Goal: Task Accomplishment & Management: Manage account settings

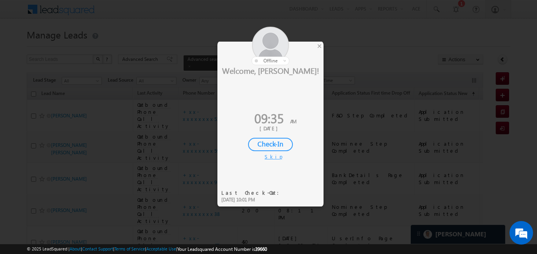
click at [275, 139] on div "Check-In" at bounding box center [270, 144] width 45 height 13
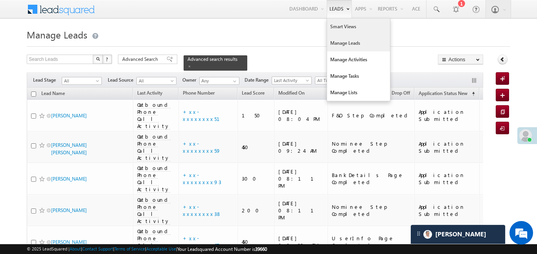
click at [341, 22] on link "Smart Views" at bounding box center [358, 26] width 63 height 17
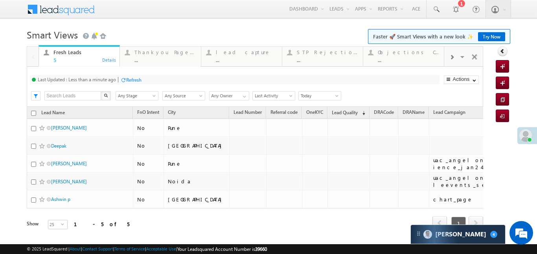
click at [451, 57] on span at bounding box center [451, 57] width 5 height 6
click at [399, 60] on div "..." at bounding box center [408, 60] width 61 height 6
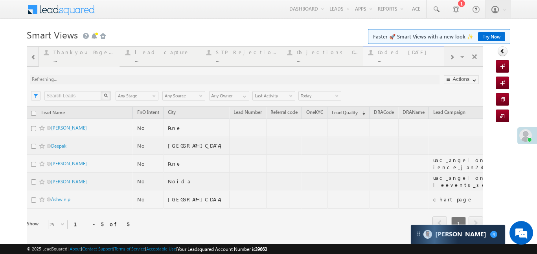
click at [399, 60] on div at bounding box center [255, 148] width 456 height 205
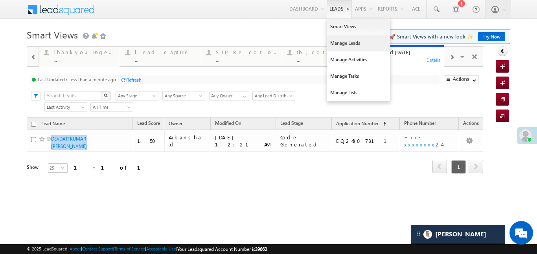
click at [347, 39] on link "Manage Leads" at bounding box center [358, 43] width 63 height 17
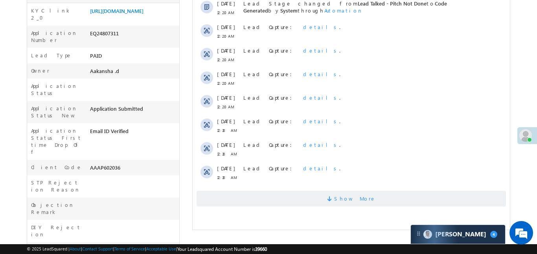
click at [338, 196] on span "Show More" at bounding box center [350, 199] width 309 height 16
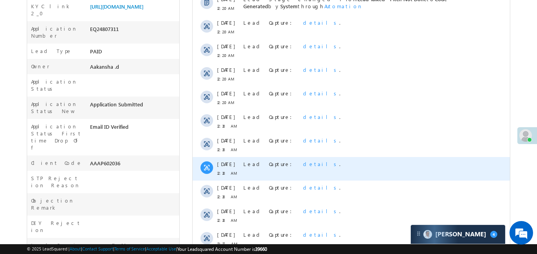
scroll to position [430, 0]
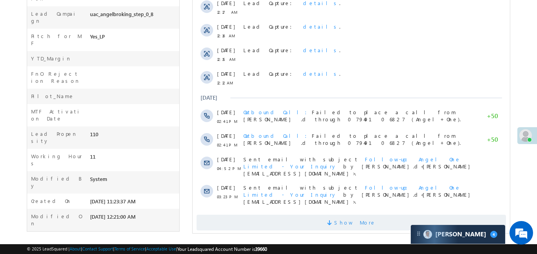
click at [330, 215] on span "Show More" at bounding box center [350, 223] width 309 height 16
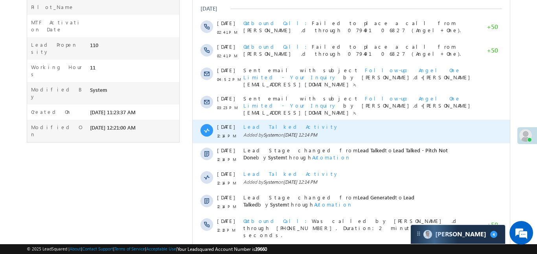
scroll to position [662, 0]
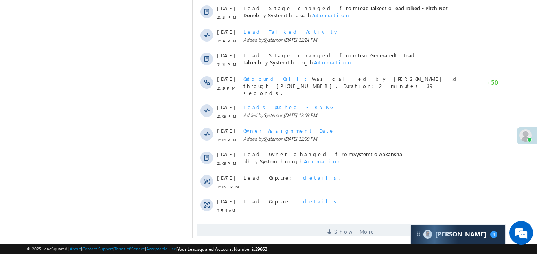
click at [331, 218] on div "Show More" at bounding box center [350, 229] width 317 height 22
click at [331, 224] on span "Show More" at bounding box center [350, 232] width 309 height 16
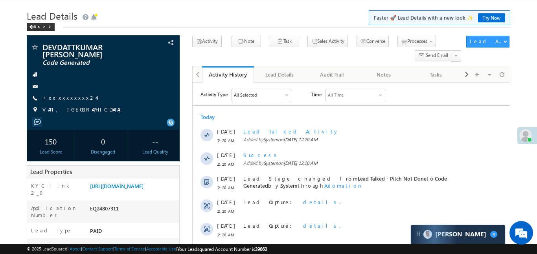
scroll to position [0, 0]
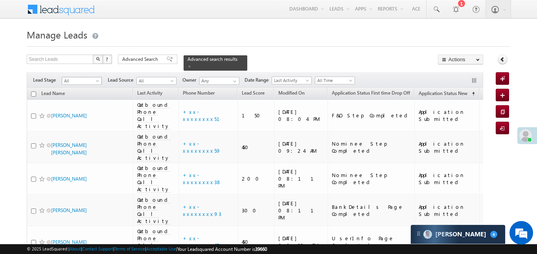
click at [83, 79] on span "All" at bounding box center [80, 80] width 37 height 7
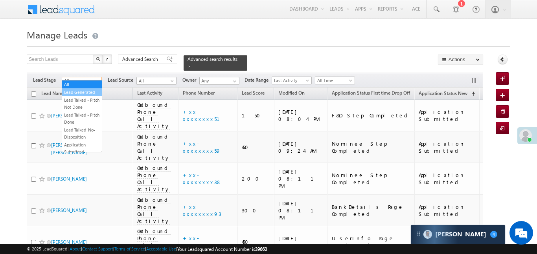
click at [84, 91] on link "Lead Generated" at bounding box center [82, 92] width 40 height 7
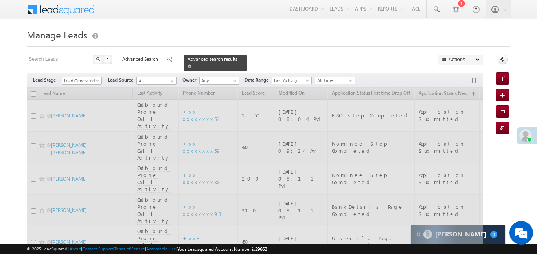
click at [191, 64] on span at bounding box center [189, 66] width 4 height 4
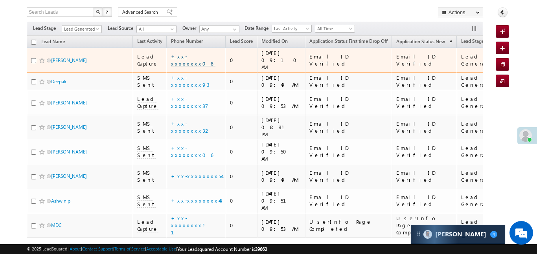
click at [199, 59] on link "+xx-xxxxxxxx08" at bounding box center [193, 60] width 44 height 14
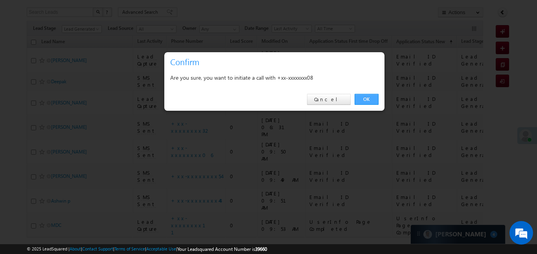
click at [359, 98] on link "OK" at bounding box center [366, 99] width 24 height 11
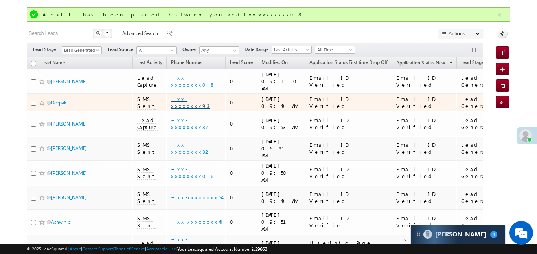
click at [197, 95] on link "+xx-xxxxxxxx93" at bounding box center [190, 102] width 39 height 14
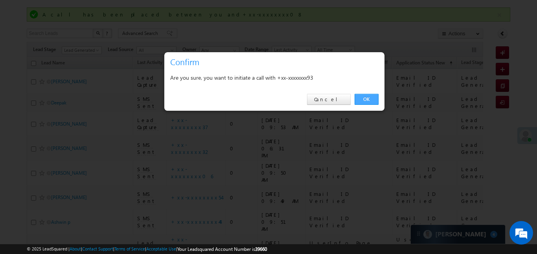
click at [363, 101] on link "OK" at bounding box center [366, 99] width 24 height 11
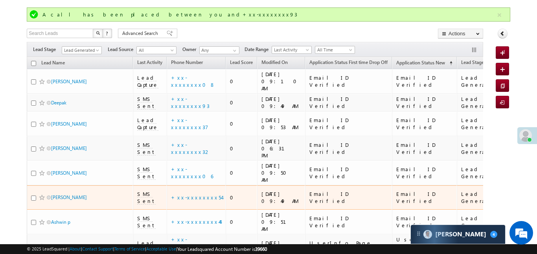
drag, startPoint x: 379, startPoint y: 169, endPoint x: 395, endPoint y: 174, distance: 16.3
click at [380, 185] on td "Email ID Verified" at bounding box center [348, 197] width 87 height 25
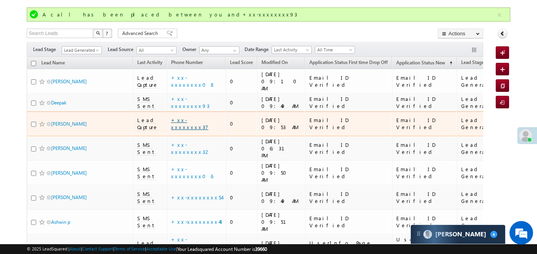
click at [191, 117] on link "+xx-xxxxxxxx37" at bounding box center [189, 124] width 37 height 14
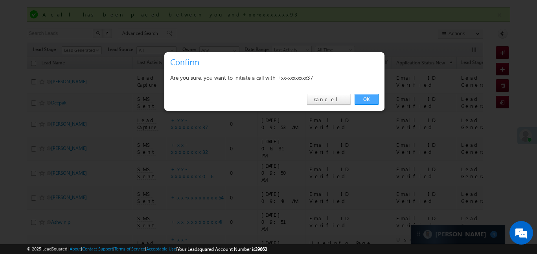
click at [369, 99] on link "OK" at bounding box center [366, 99] width 24 height 11
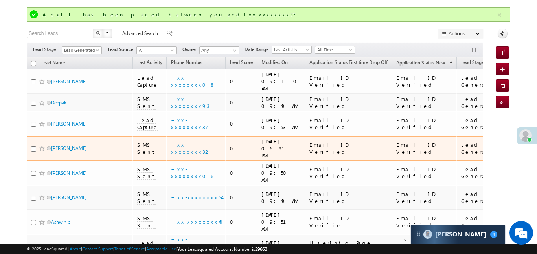
click at [191, 136] on td "+xx-xxxxxxxx32" at bounding box center [196, 148] width 59 height 25
click at [189, 141] on link "+xx-xxxxxxxx32" at bounding box center [191, 148] width 40 height 14
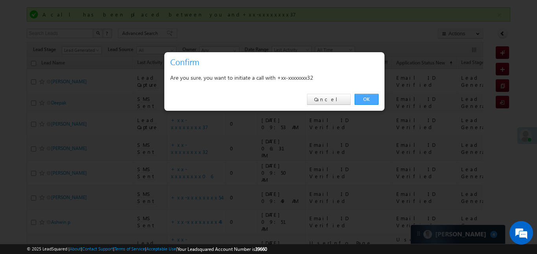
click at [367, 99] on link "OK" at bounding box center [366, 99] width 24 height 11
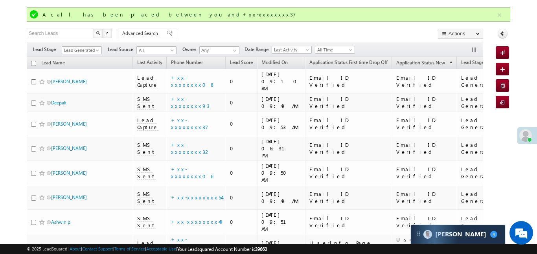
scroll to position [68, 0]
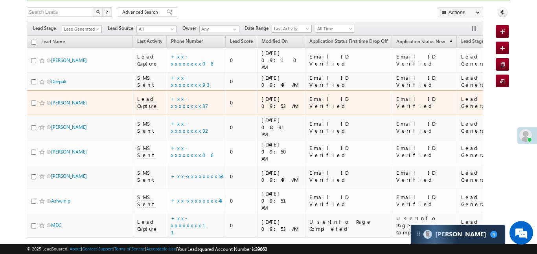
click at [372, 95] on div "Email ID Verified" at bounding box center [348, 102] width 79 height 14
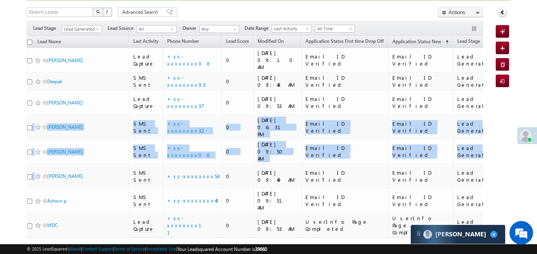
scroll to position [0, 0]
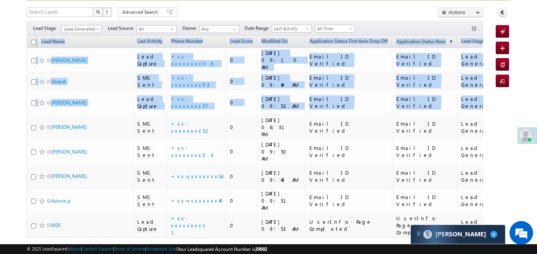
drag, startPoint x: 159, startPoint y: 94, endPoint x: 0, endPoint y: 138, distance: 164.9
click at [0, 138] on body "Menu Aakansha .d Aakan sha.D @ange lbrok ing.c om" at bounding box center [268, 107] width 537 height 350
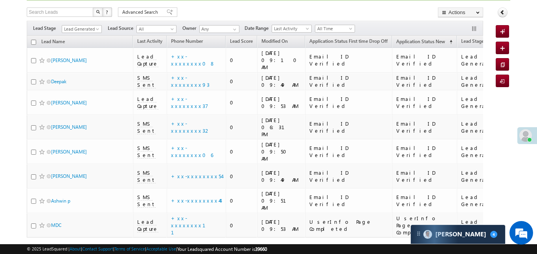
click at [236, 220] on div "Lead Name Last Activity Phone Number Lead Score Modified On Application Status …" at bounding box center [255, 154] width 456 height 236
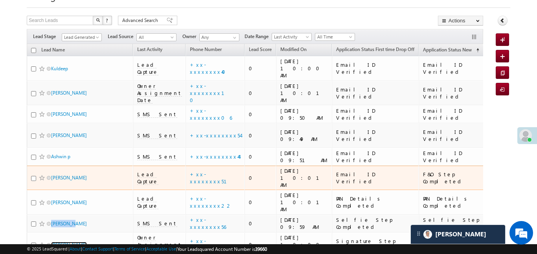
scroll to position [11, 0]
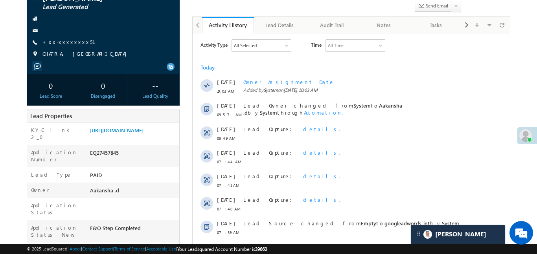
click at [143, 127] on link "[URL][DOMAIN_NAME]" at bounding box center [116, 130] width 53 height 7
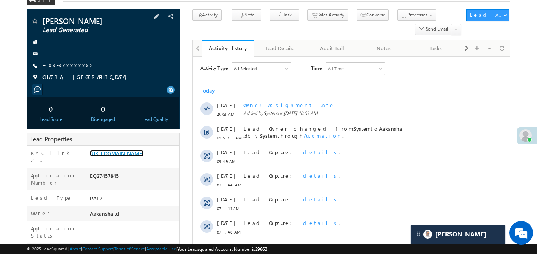
scroll to position [20, 0]
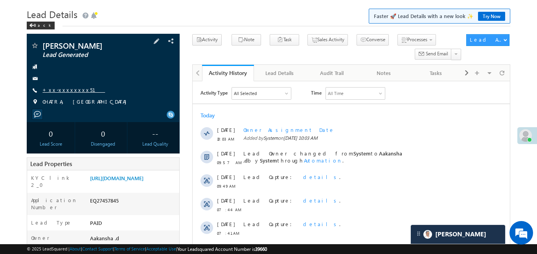
click at [63, 89] on link "+xx-xxxxxxxx51" at bounding box center [73, 89] width 62 height 7
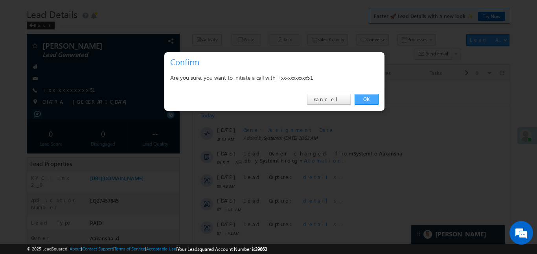
drag, startPoint x: 370, startPoint y: 99, endPoint x: 54, endPoint y: 49, distance: 319.4
click at [370, 99] on link "OK" at bounding box center [366, 99] width 24 height 11
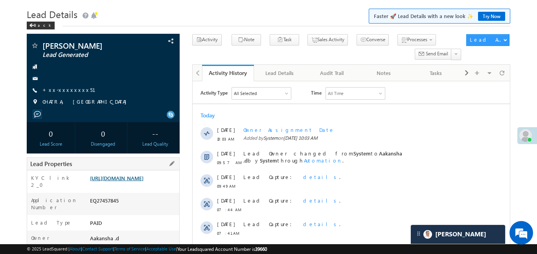
click at [114, 181] on link "https://angelbroking1-pk3em7sa.customui-test.leadsquared.com?leadId=73bec1a6-f1…" at bounding box center [116, 178] width 53 height 7
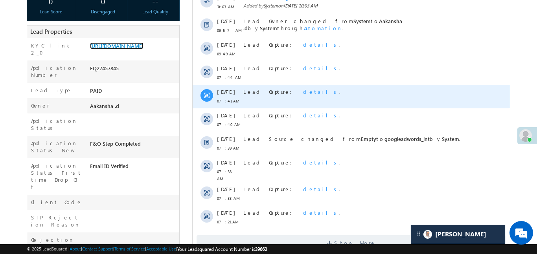
scroll to position [182, 0]
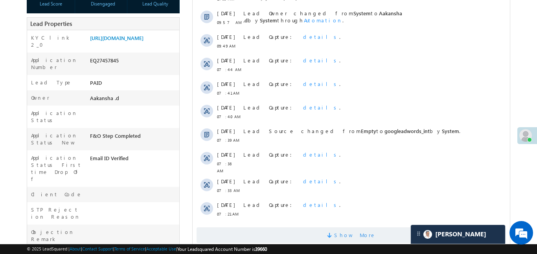
click at [270, 235] on span "Show More" at bounding box center [350, 235] width 309 height 16
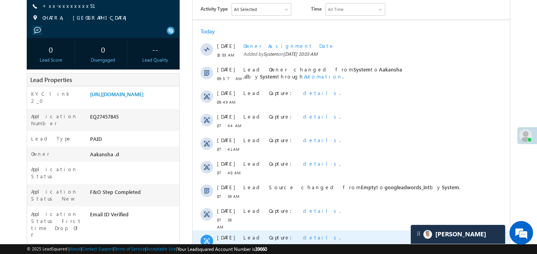
scroll to position [106, 0]
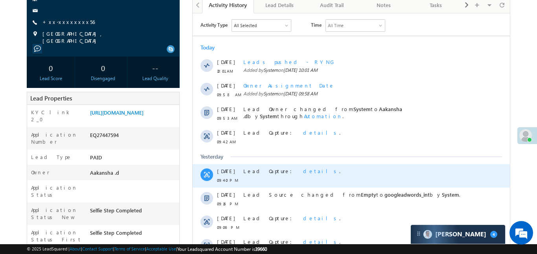
scroll to position [131, 0]
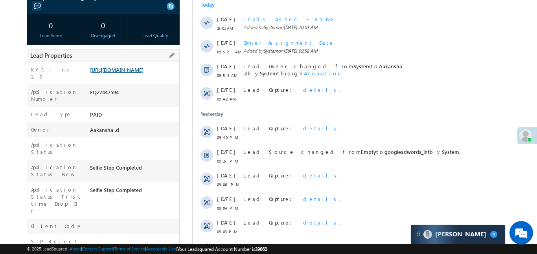
click at [143, 70] on link "https://angelbroking1-pk3em7sa.customui-test.leadsquared.com?leadId=a9d80d4c-9a…" at bounding box center [116, 69] width 53 height 7
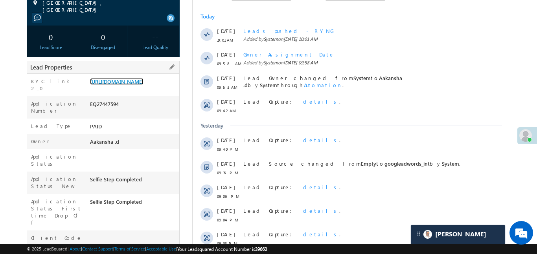
scroll to position [76, 0]
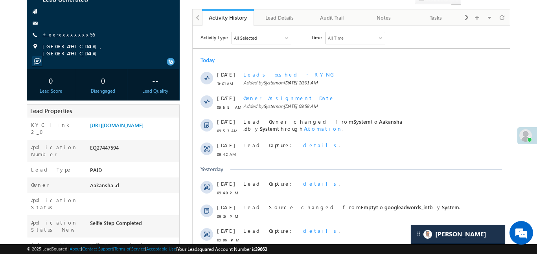
click at [69, 37] on link "+xx-xxxxxxxx56" at bounding box center [68, 34] width 52 height 7
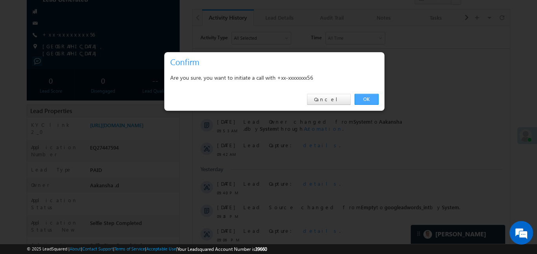
click at [368, 103] on link "OK" at bounding box center [366, 99] width 24 height 11
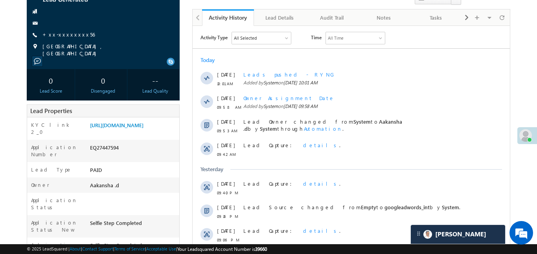
scroll to position [97, 0]
click at [143, 123] on link "https://angelbroking1-pk3em7sa.customui-test.leadsquared.com?leadId=a9d80d4c-9a…" at bounding box center [116, 125] width 53 height 7
click at [65, 32] on link "+xx-xxxxxxxx56" at bounding box center [68, 34] width 52 height 7
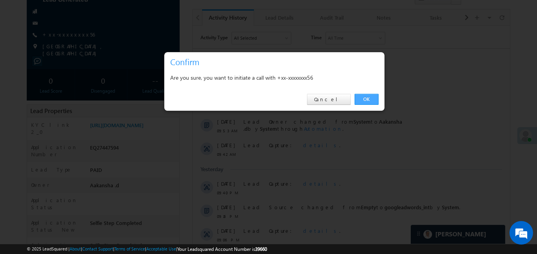
click at [373, 97] on link "OK" at bounding box center [366, 99] width 24 height 11
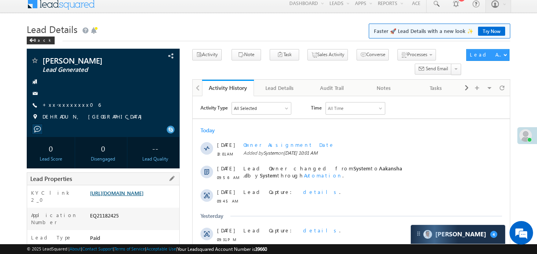
scroll to position [8, 0]
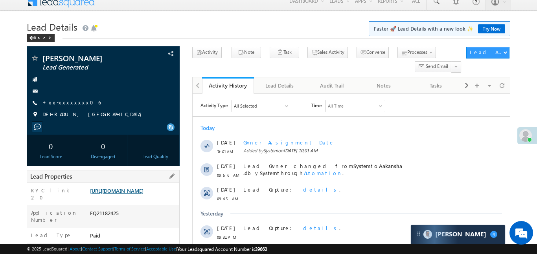
click at [143, 194] on link "[URL][DOMAIN_NAME]" at bounding box center [116, 190] width 53 height 7
click at [69, 99] on link "+xx-xxxxxxxx06" at bounding box center [71, 102] width 58 height 7
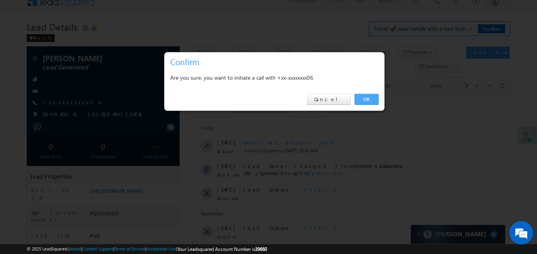
click at [367, 103] on link "OK" at bounding box center [366, 99] width 24 height 11
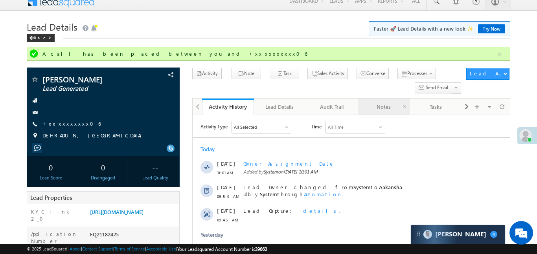
click at [362, 101] on link "Notes" at bounding box center [384, 107] width 52 height 17
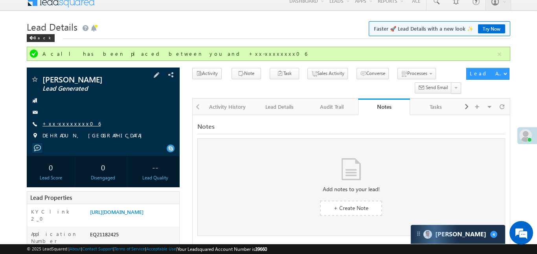
click at [72, 120] on link "+xx-xxxxxxxx06" at bounding box center [71, 123] width 58 height 7
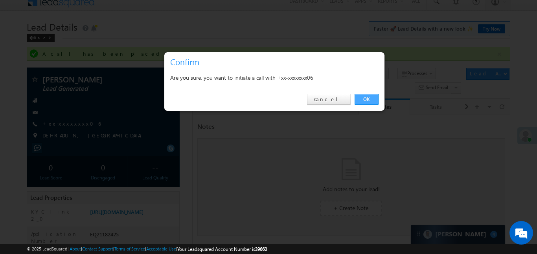
click at [375, 103] on link "OK" at bounding box center [366, 99] width 24 height 11
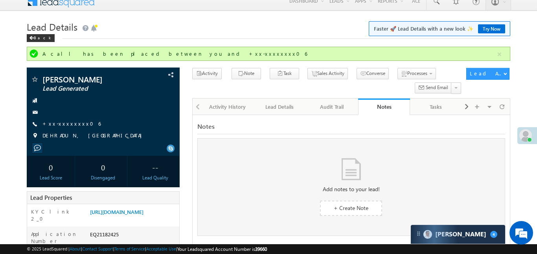
click at [505, 55] on div "A call has been placed between you and +xx-xxxxxxxx06" at bounding box center [268, 54] width 483 height 14
click at [501, 52] on button "button" at bounding box center [499, 55] width 10 height 10
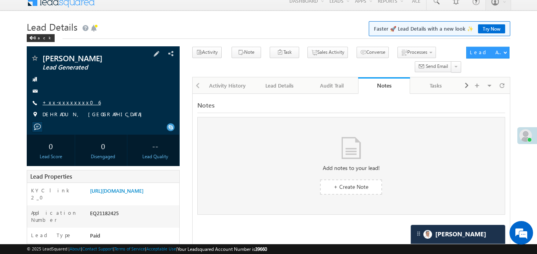
click at [72, 101] on link "+xx-xxxxxxxx06" at bounding box center [71, 102] width 58 height 7
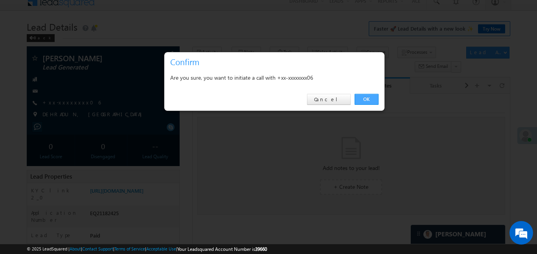
click at [374, 100] on link "OK" at bounding box center [366, 99] width 24 height 11
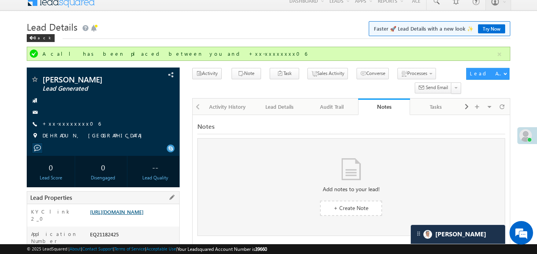
click at [125, 215] on link "https://angelbroking1-pk3em7sa.customui-test.leadsquared.com?leadId=38b77160-7a…" at bounding box center [116, 212] width 53 height 7
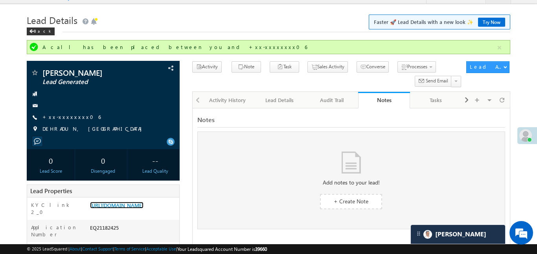
scroll to position [64, 0]
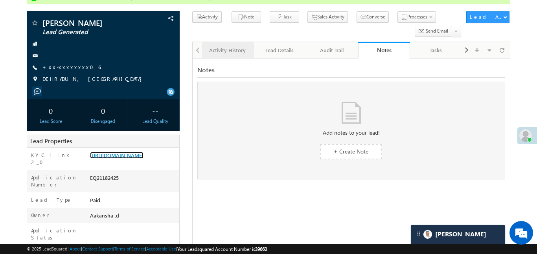
click at [233, 57] on link "Activity History" at bounding box center [228, 50] width 52 height 17
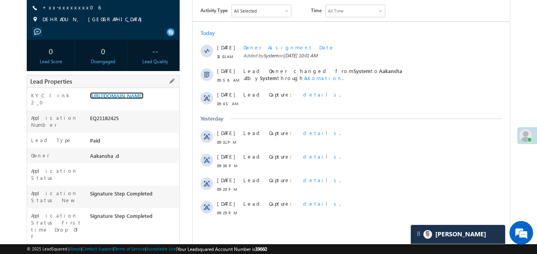
scroll to position [99, 0]
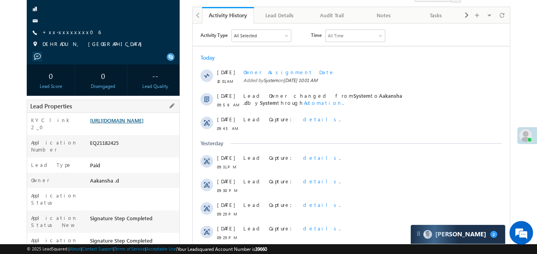
click at [143, 124] on link "https://angelbroking1-pk3em7sa.customui-test.leadsquared.com?leadId=38b77160-7a…" at bounding box center [116, 120] width 53 height 7
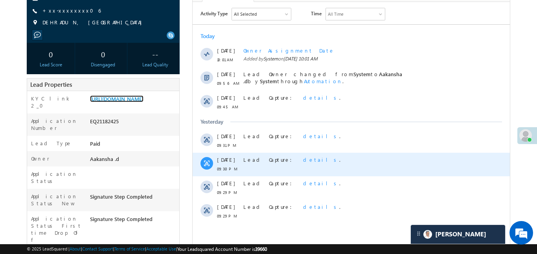
scroll to position [191, 0]
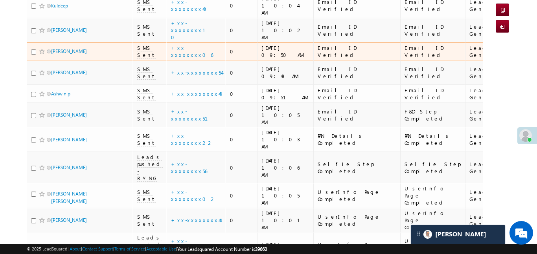
scroll to position [114, 0]
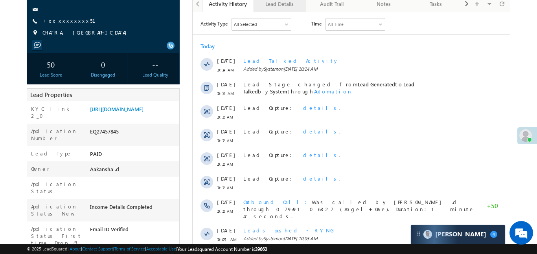
scroll to position [76, 0]
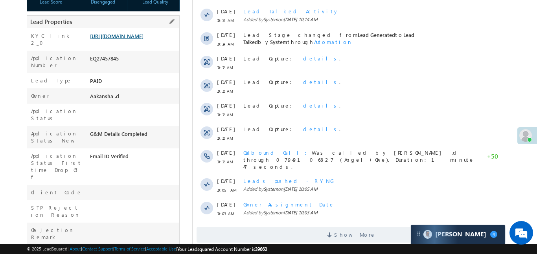
click at [143, 39] on link "[URL][DOMAIN_NAME]" at bounding box center [116, 36] width 53 height 7
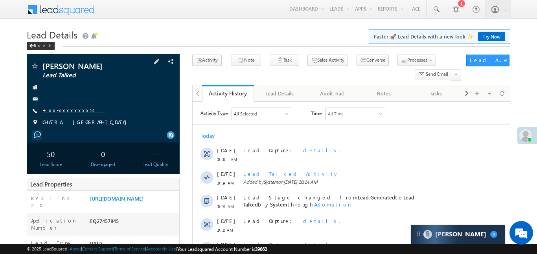
click at [68, 113] on link "+xx-xxxxxxxx51" at bounding box center [73, 110] width 62 height 7
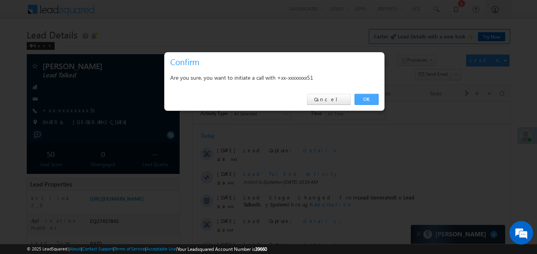
click at [369, 102] on link "OK" at bounding box center [366, 99] width 24 height 11
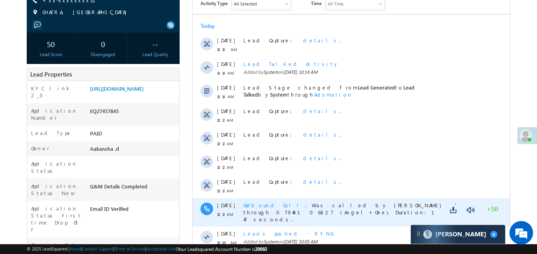
scroll to position [188, 0]
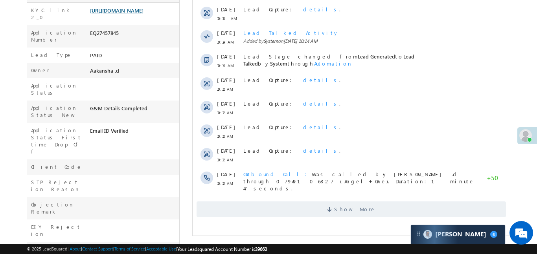
click at [143, 14] on link "[URL][DOMAIN_NAME]" at bounding box center [116, 10] width 53 height 7
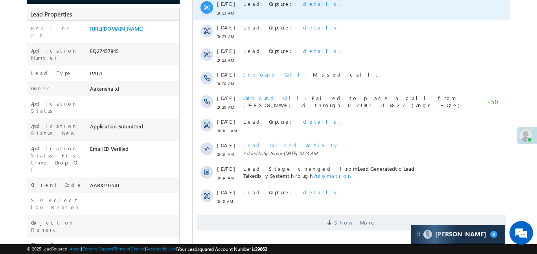
scroll to position [174, 0]
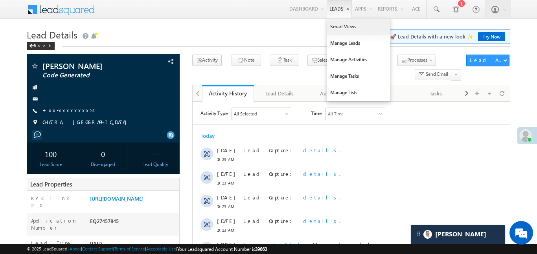
click at [335, 31] on link "Smart Views" at bounding box center [358, 26] width 63 height 17
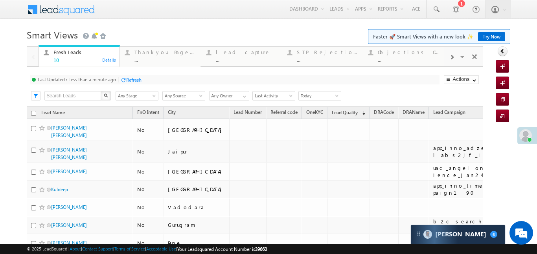
click at [452, 60] on div at bounding box center [451, 57] width 15 height 18
click at [411, 59] on div "..." at bounding box center [408, 60] width 61 height 6
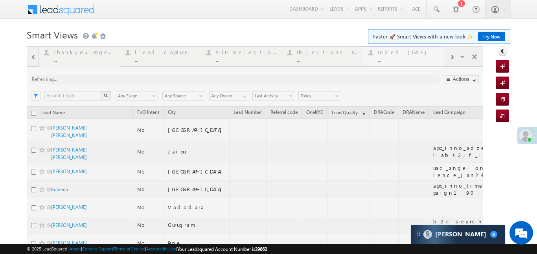
click at [411, 59] on div at bounding box center [255, 197] width 456 height 303
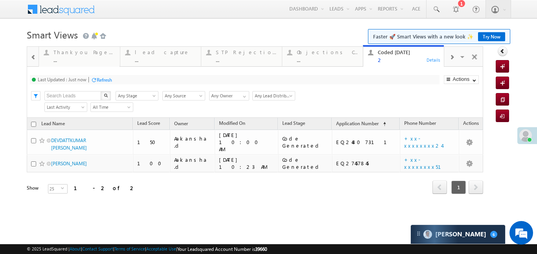
click at [30, 61] on div at bounding box center [33, 57] width 10 height 18
click at [30, 61] on div at bounding box center [32, 56] width 11 height 19
click at [70, 54] on div "Fresh Leads" at bounding box center [83, 52] width 61 height 6
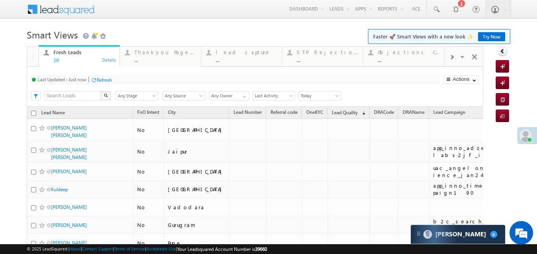
click at [70, 54] on div "Fresh Leads" at bounding box center [83, 52] width 61 height 6
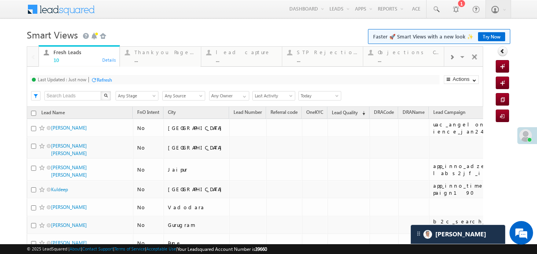
click at [456, 61] on div at bounding box center [451, 57] width 15 height 18
click at [411, 60] on div "2" at bounding box center [408, 60] width 61 height 6
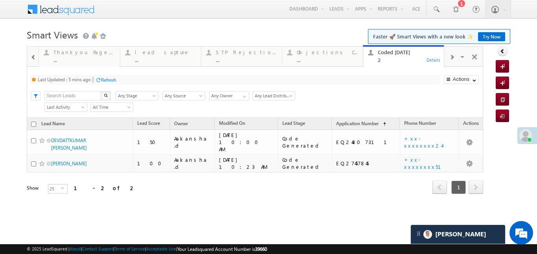
click at [411, 60] on div "2" at bounding box center [408, 60] width 61 height 6
click at [32, 62] on div at bounding box center [33, 57] width 10 height 18
click at [32, 62] on div at bounding box center [32, 56] width 11 height 19
click at [73, 54] on div "Fresh Leads" at bounding box center [83, 52] width 61 height 6
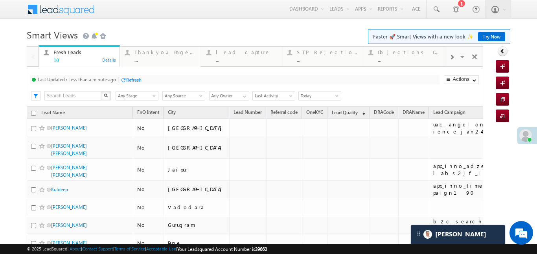
click at [73, 54] on div "Fresh Leads" at bounding box center [83, 52] width 61 height 6
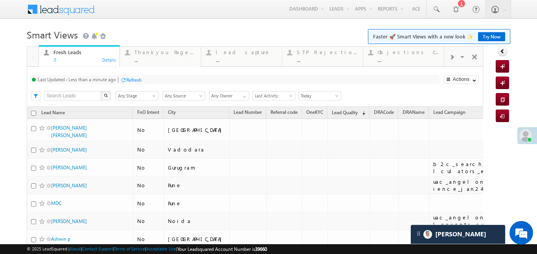
click at [450, 56] on span at bounding box center [451, 57] width 5 height 6
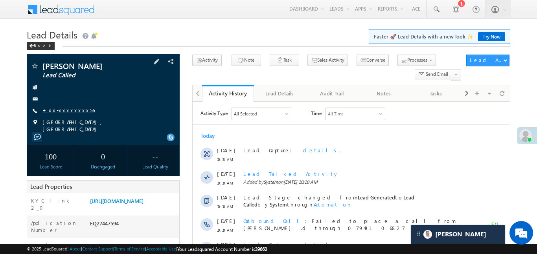
click at [72, 109] on link "+xx-xxxxxxxx56" at bounding box center [68, 110] width 52 height 7
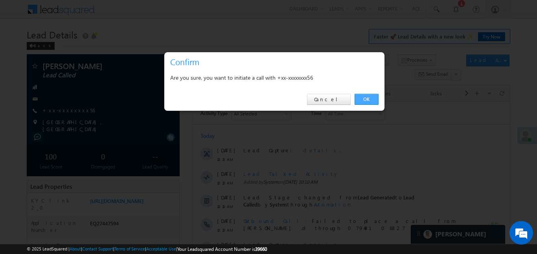
click at [366, 100] on link "OK" at bounding box center [366, 99] width 24 height 11
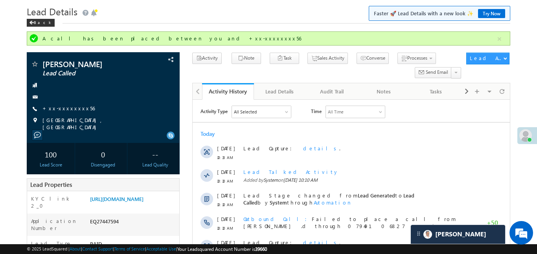
scroll to position [13, 0]
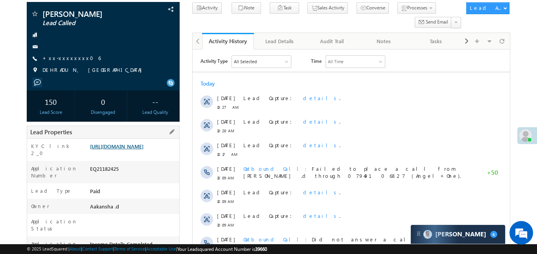
click at [135, 150] on link "[URL][DOMAIN_NAME]" at bounding box center [116, 146] width 53 height 7
click at [72, 56] on link "+xx-xxxxxxxx06" at bounding box center [71, 58] width 58 height 7
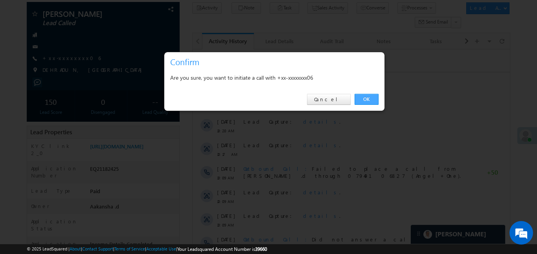
click at [372, 95] on link "OK" at bounding box center [366, 99] width 24 height 11
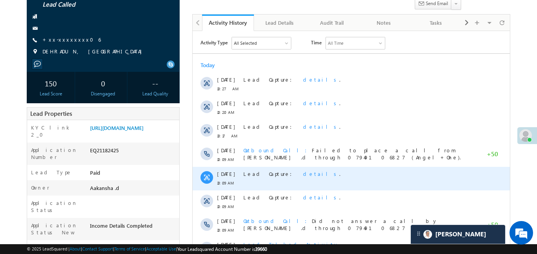
scroll to position [139, 0]
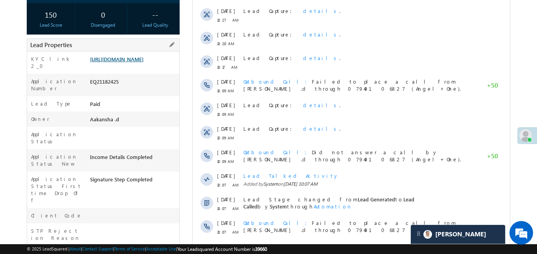
click at [142, 59] on link "[URL][DOMAIN_NAME]" at bounding box center [116, 59] width 53 height 7
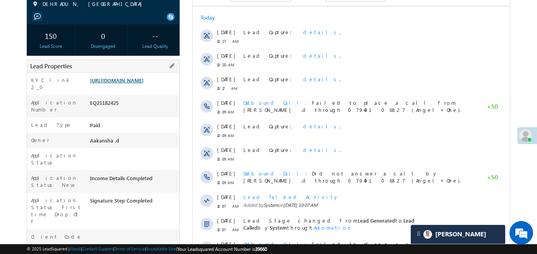
scroll to position [161, 0]
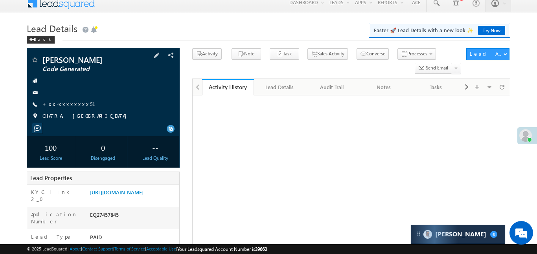
scroll to position [12, 0]
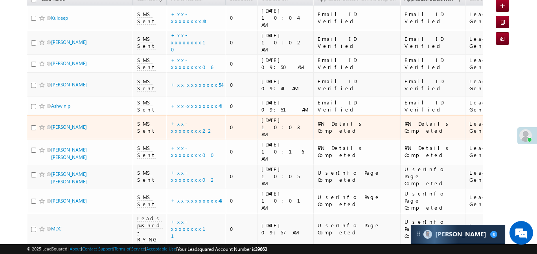
click at [191, 120] on div "+xx-xxxxxxxx22" at bounding box center [196, 127] width 51 height 14
click at [197, 120] on link "+xx-xxxxxxxx22" at bounding box center [192, 127] width 42 height 14
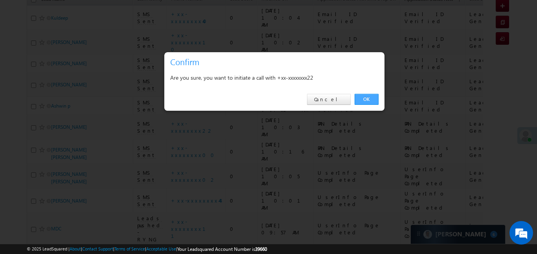
click at [373, 94] on link "OK" at bounding box center [366, 99] width 24 height 11
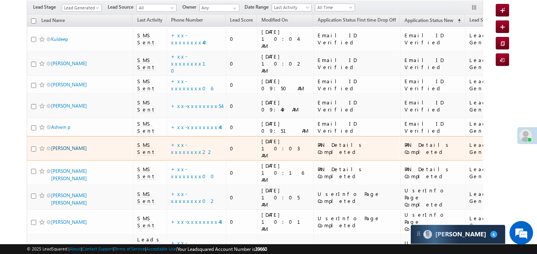
scroll to position [111, 0]
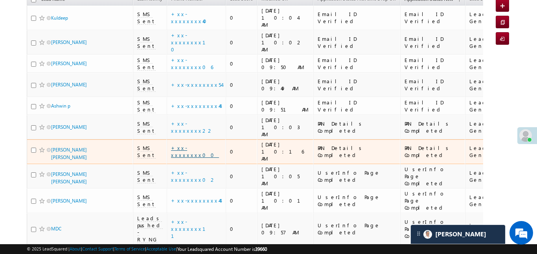
click at [191, 145] on link "+xx-xxxxxxxx00" at bounding box center [195, 152] width 48 height 14
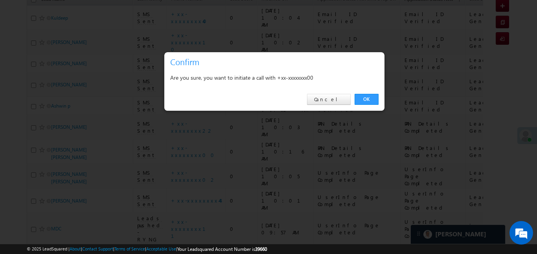
click at [370, 91] on div "OK Cancel" at bounding box center [274, 99] width 220 height 22
click at [372, 100] on link "OK" at bounding box center [366, 99] width 24 height 11
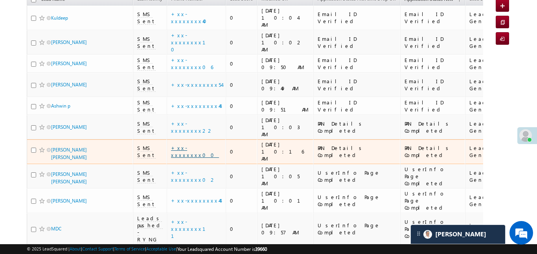
drag, startPoint x: 192, startPoint y: 126, endPoint x: 198, endPoint y: 121, distance: 8.1
click at [192, 139] on td "+xx-xxxxxxxx00" at bounding box center [196, 151] width 59 height 25
click at [198, 145] on link "+xx-xxxxxxxx00" at bounding box center [195, 152] width 48 height 14
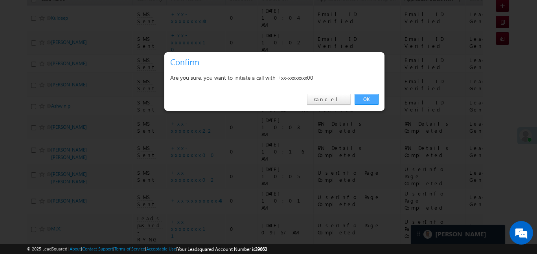
click at [366, 98] on link "OK" at bounding box center [366, 99] width 24 height 11
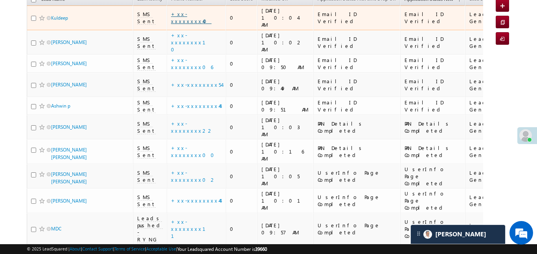
click at [197, 15] on link "+xx-xxxxxxxx40" at bounding box center [191, 18] width 40 height 14
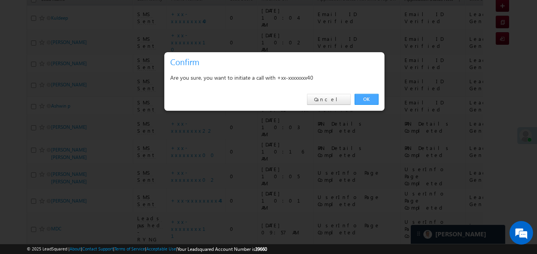
click at [361, 97] on link "OK" at bounding box center [366, 99] width 24 height 11
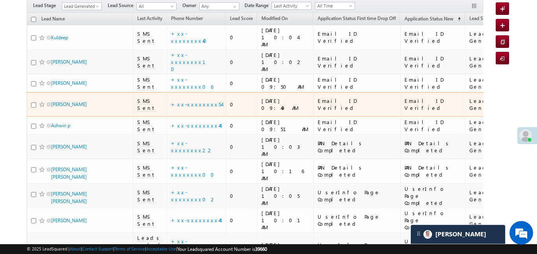
scroll to position [55, 0]
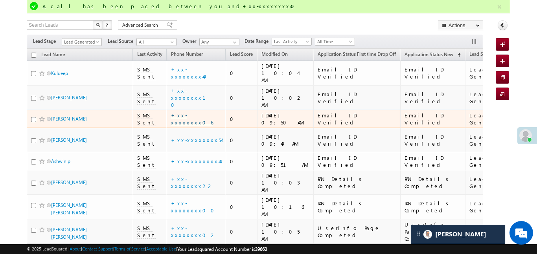
click at [192, 112] on link "+xx-xxxxxxxx06" at bounding box center [192, 119] width 42 height 14
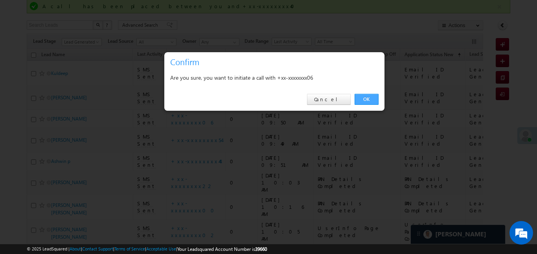
click at [365, 97] on link "OK" at bounding box center [366, 99] width 24 height 11
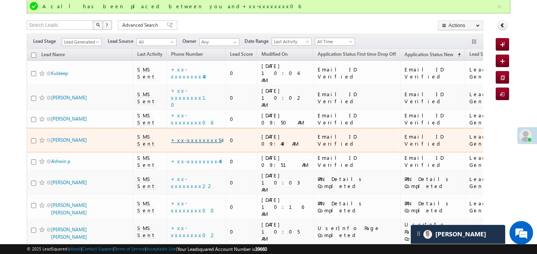
click at [197, 137] on link "+xx-xxxxxxxx54" at bounding box center [196, 140] width 51 height 7
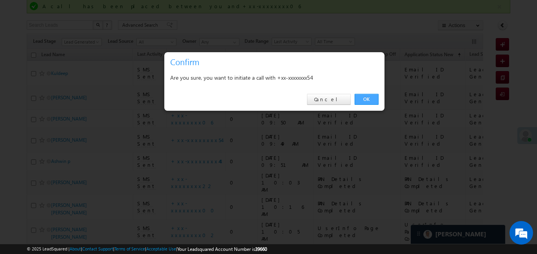
click at [370, 97] on link "OK" at bounding box center [366, 99] width 24 height 11
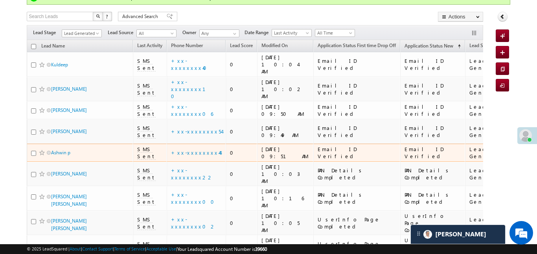
scroll to position [68, 0]
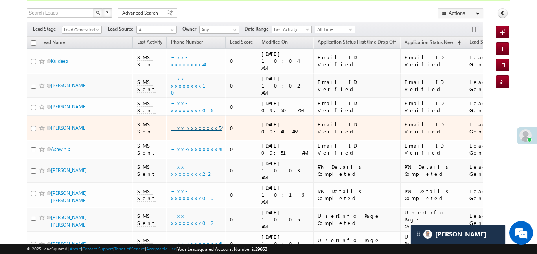
click at [188, 125] on link "+xx-xxxxxxxx54" at bounding box center [196, 128] width 51 height 7
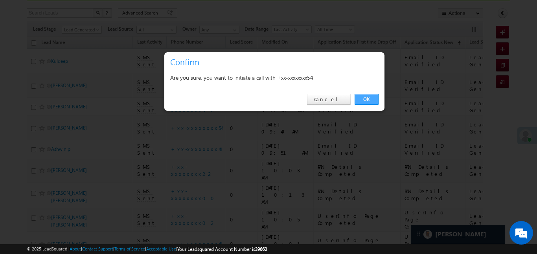
click at [365, 104] on link "OK" at bounding box center [366, 99] width 24 height 11
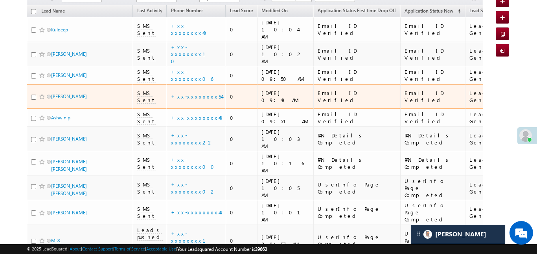
scroll to position [111, 0]
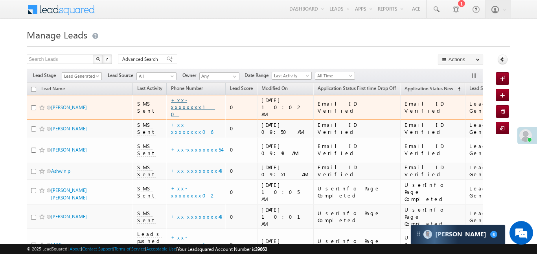
click at [200, 103] on link "+xx-xxxxxxxx10" at bounding box center [193, 107] width 44 height 21
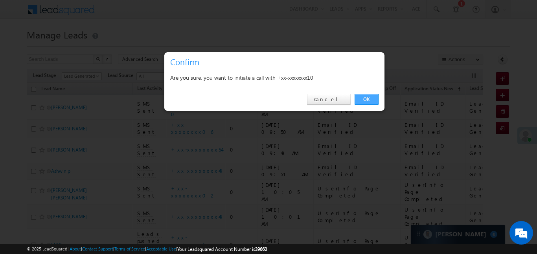
click at [359, 104] on link "OK" at bounding box center [366, 99] width 24 height 11
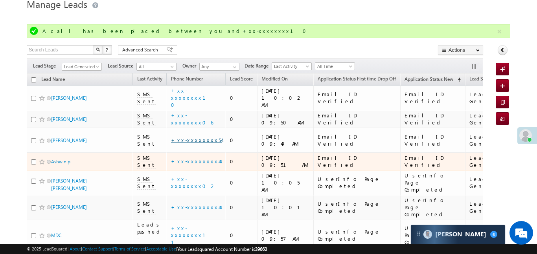
scroll to position [57, 0]
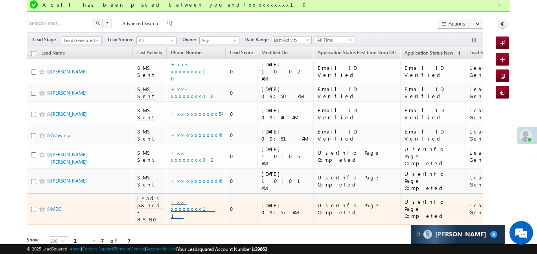
click at [198, 198] on link "+xx-xxxxxxxx11" at bounding box center [193, 208] width 44 height 21
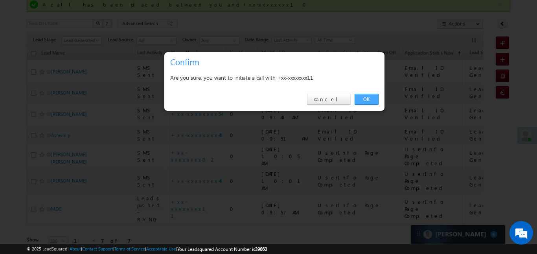
click at [369, 96] on link "OK" at bounding box center [366, 99] width 24 height 11
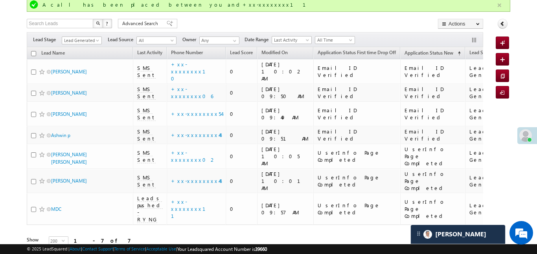
click at [503, 4] on button "button" at bounding box center [499, 5] width 10 height 10
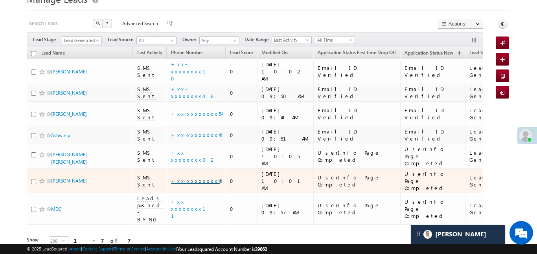
click at [193, 178] on link "+xx-xxxxxxxx44" at bounding box center [195, 181] width 49 height 7
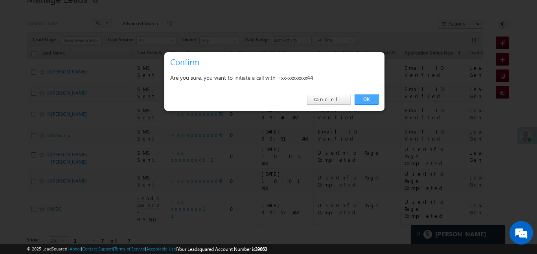
click at [372, 99] on link "OK" at bounding box center [366, 99] width 24 height 11
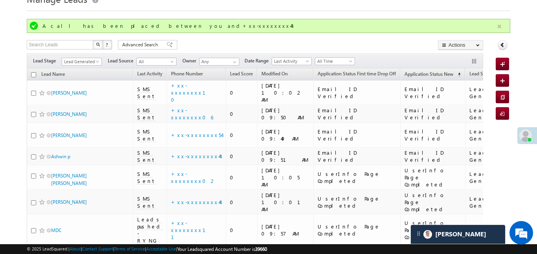
click at [501, 24] on button "button" at bounding box center [499, 27] width 10 height 10
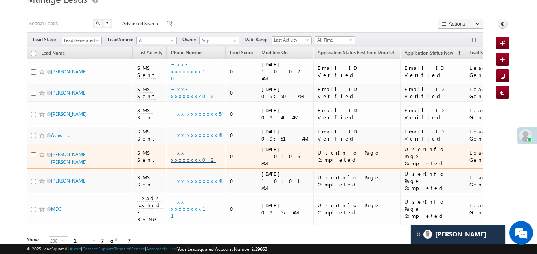
click at [200, 149] on link "+xx-xxxxxxxx02" at bounding box center [193, 156] width 45 height 14
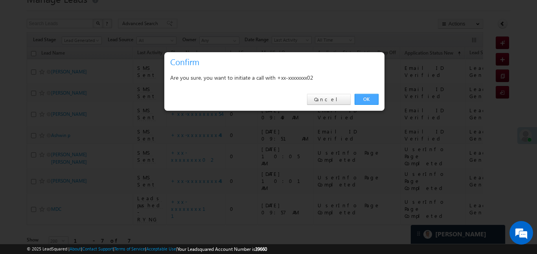
click at [369, 98] on link "OK" at bounding box center [366, 99] width 24 height 11
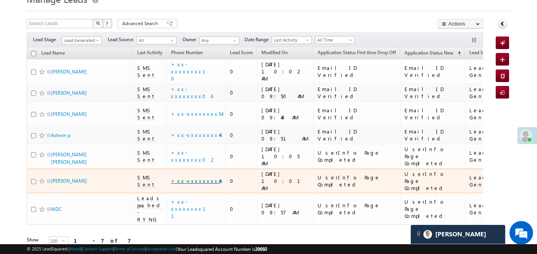
click at [194, 178] on link "+xx-xxxxxxxx44" at bounding box center [195, 181] width 49 height 7
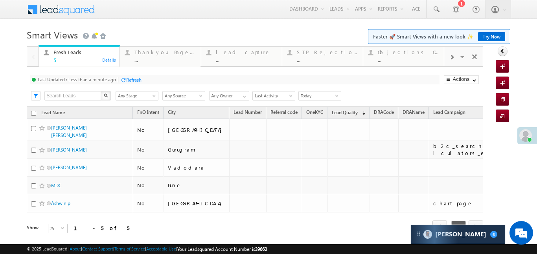
click at [447, 56] on div at bounding box center [451, 57] width 15 height 18
click at [409, 54] on div "Coded [DATE]" at bounding box center [408, 52] width 61 height 6
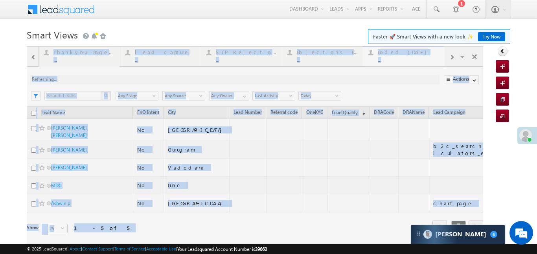
click at [409, 54] on div at bounding box center [255, 150] width 456 height 209
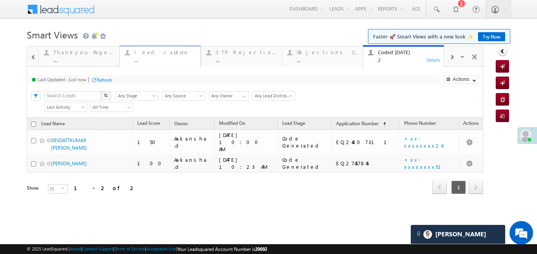
click at [173, 57] on div "..." at bounding box center [164, 60] width 61 height 6
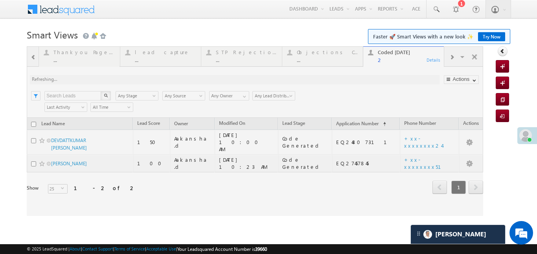
click at [173, 57] on div at bounding box center [255, 131] width 456 height 170
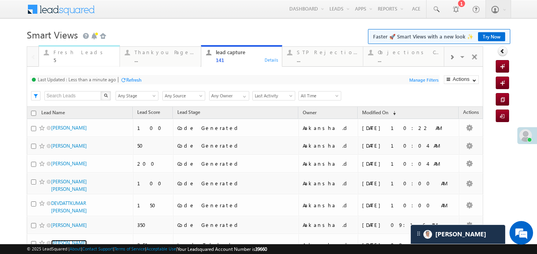
click at [77, 53] on div "Fresh Leads" at bounding box center [83, 52] width 61 height 6
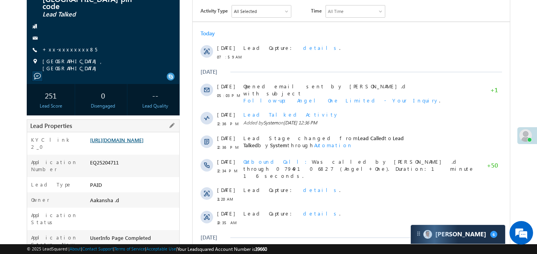
scroll to position [70, 0]
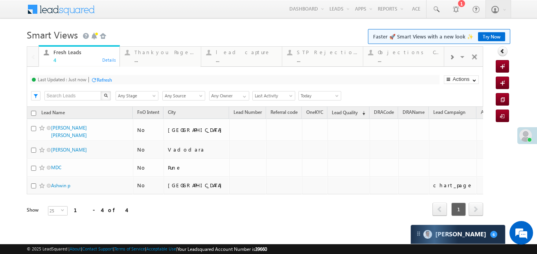
click at [447, 54] on div at bounding box center [451, 57] width 15 height 18
click at [414, 48] on div "Coded Today ..." at bounding box center [408, 55] width 61 height 15
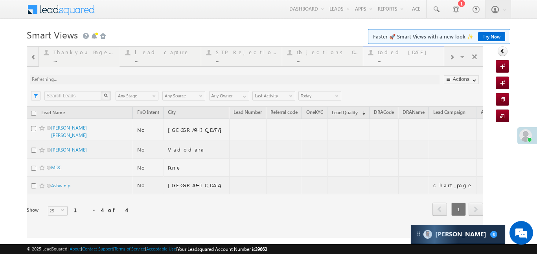
click at [414, 47] on div at bounding box center [255, 142] width 456 height 192
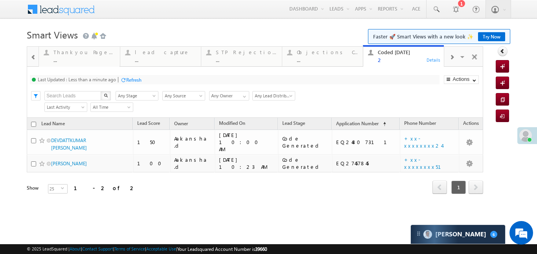
click at [32, 59] on span at bounding box center [34, 57] width 6 height 6
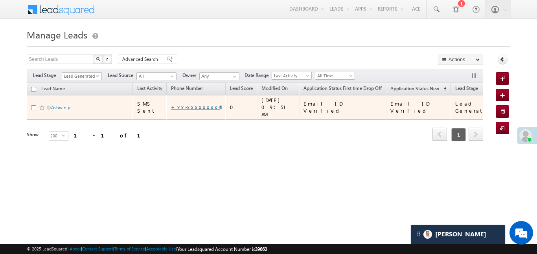
click at [196, 105] on link "+xx-xxxxxxxx44" at bounding box center [195, 107] width 49 height 7
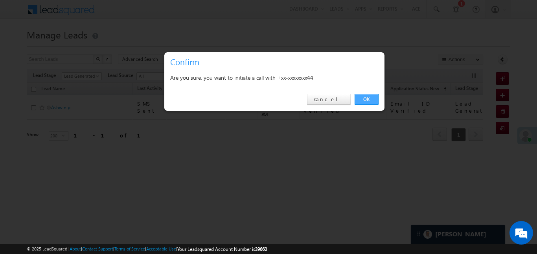
click at [366, 96] on link "OK" at bounding box center [366, 99] width 24 height 11
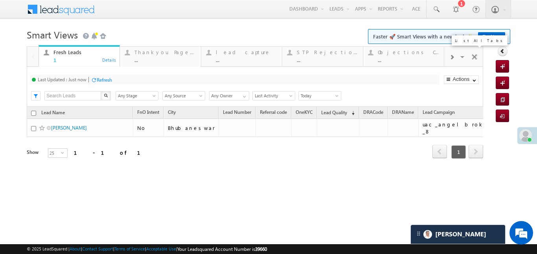
click at [460, 56] on span at bounding box center [463, 58] width 8 height 17
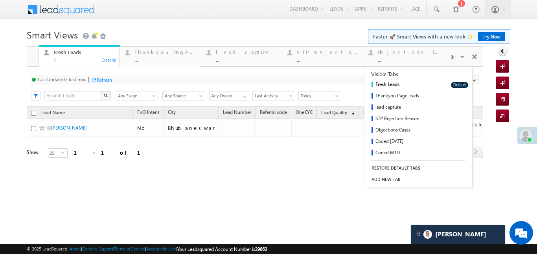
click at [448, 55] on div at bounding box center [451, 57] width 15 height 18
click at [413, 55] on div "Coded Today" at bounding box center [408, 52] width 61 height 6
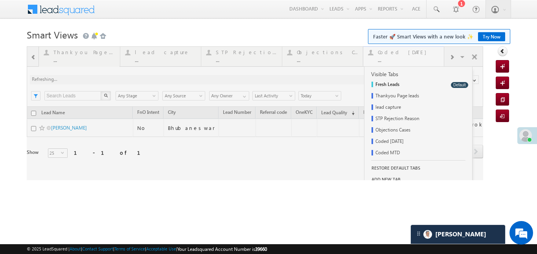
click at [413, 55] on div at bounding box center [255, 113] width 456 height 134
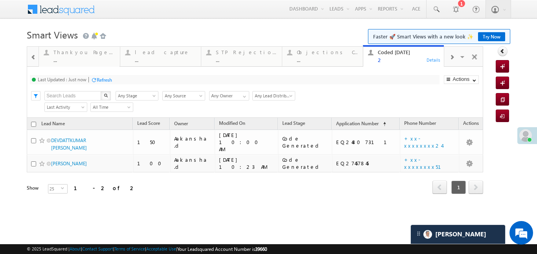
click at [31, 57] on span at bounding box center [34, 57] width 6 height 6
click at [64, 60] on div "1" at bounding box center [83, 60] width 61 height 6
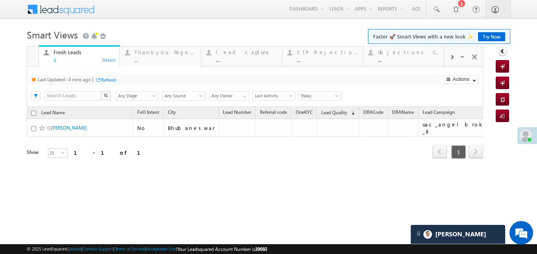
click at [64, 60] on div "1" at bounding box center [83, 60] width 61 height 6
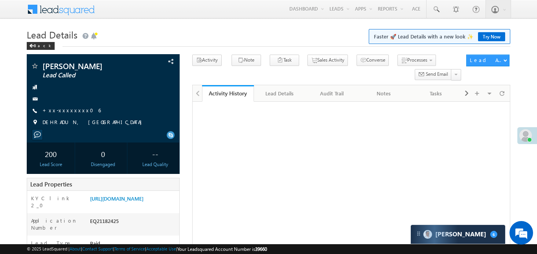
scroll to position [182, 0]
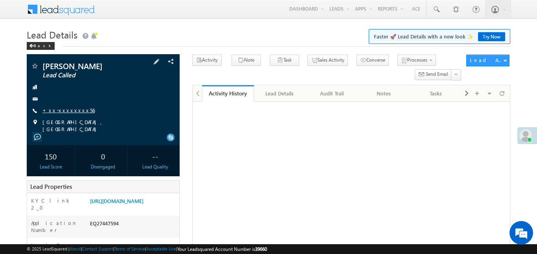
click at [69, 107] on link "+xx-xxxxxxxx56" at bounding box center [68, 110] width 52 height 7
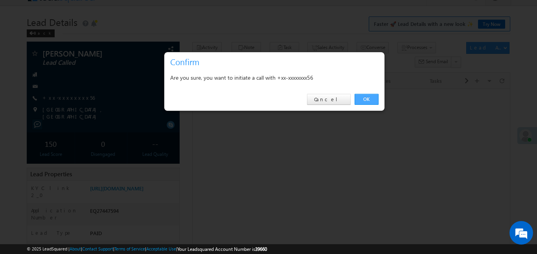
click at [370, 105] on div "OK Cancel" at bounding box center [274, 99] width 220 height 22
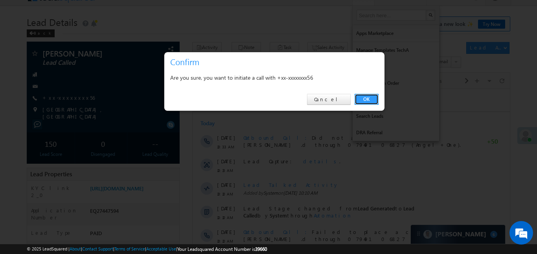
click at [370, 99] on link "OK" at bounding box center [366, 99] width 24 height 11
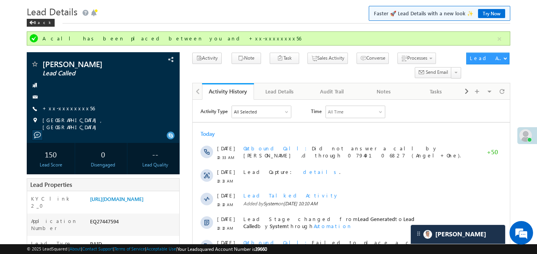
scroll to position [2, 0]
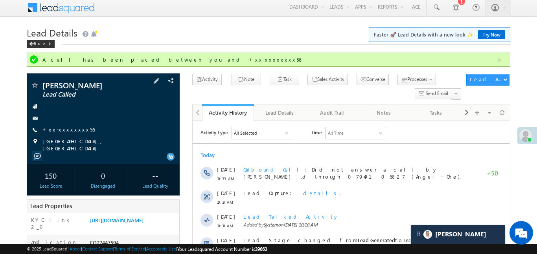
click at [72, 125] on div "Ram Kaule Lead Called +xx-xxxxxxxx56" at bounding box center [103, 116] width 145 height 71
click at [70, 128] on link "+xx-xxxxxxxx56" at bounding box center [68, 129] width 52 height 7
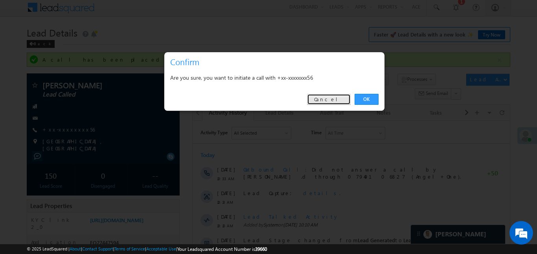
click at [333, 99] on link "Cancel" at bounding box center [329, 99] width 44 height 11
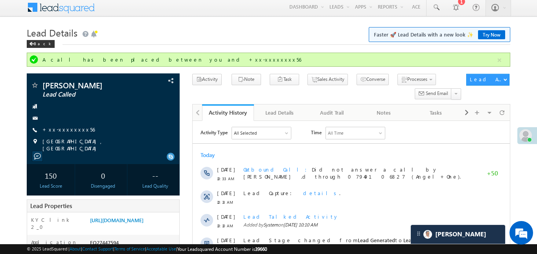
scroll to position [0, 0]
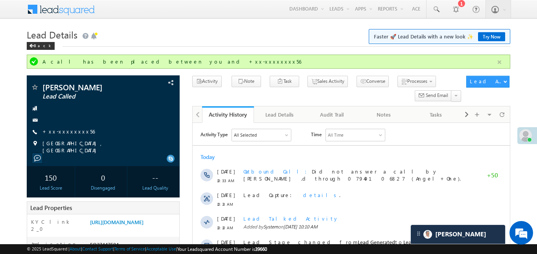
click at [501, 63] on button "button" at bounding box center [499, 62] width 10 height 10
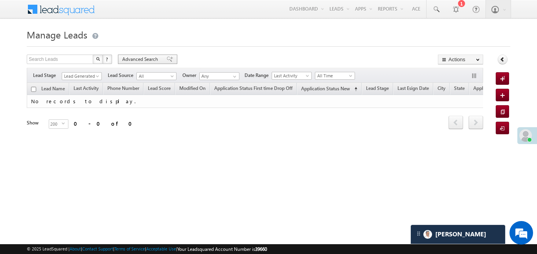
click at [158, 59] on span "Advanced Search" at bounding box center [141, 59] width 38 height 7
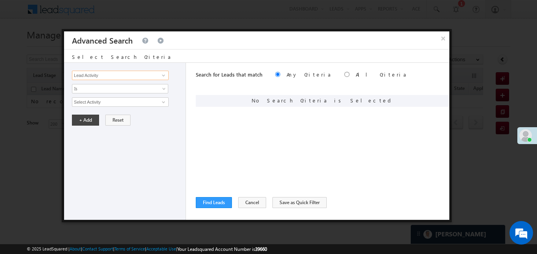
click at [151, 77] on input "Lead Activity" at bounding box center [120, 75] width 97 height 9
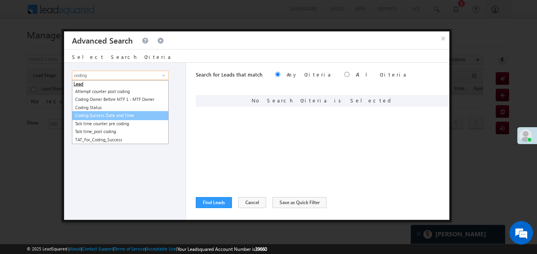
click at [127, 116] on link "Coding Success Date and Time" at bounding box center [120, 115] width 97 height 9
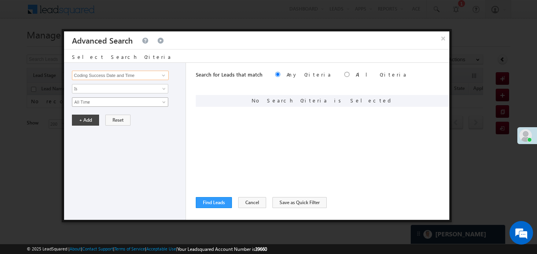
type input "Coding Success Date and Time"
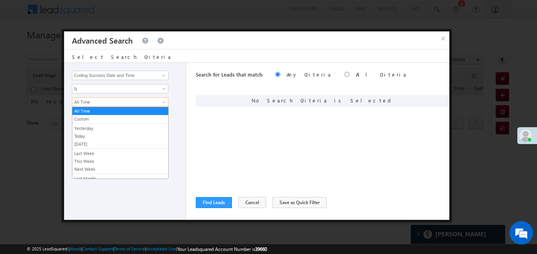
click at [119, 97] on link "All Time" at bounding box center [120, 101] width 96 height 9
click at [95, 121] on link "Custom" at bounding box center [120, 119] width 96 height 7
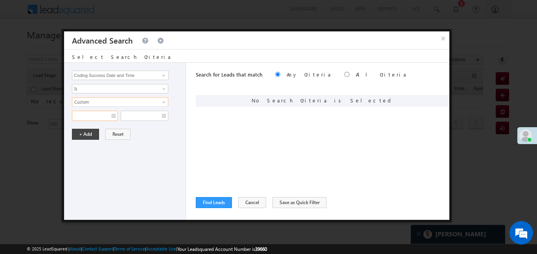
click at [95, 120] on input "text" at bounding box center [95, 116] width 46 height 10
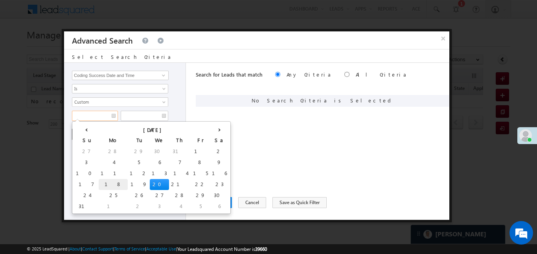
click at [99, 183] on td "18" at bounding box center [113, 184] width 29 height 11
type input "18/08/25"
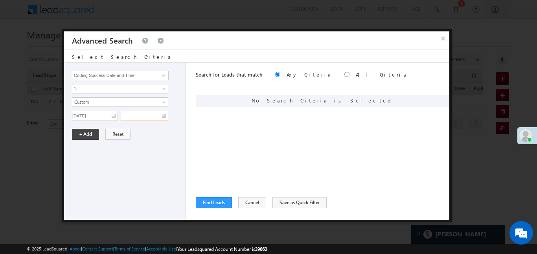
click at [161, 119] on input "text" at bounding box center [145, 116] width 48 height 10
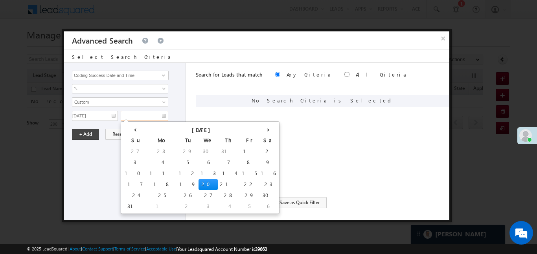
click at [198, 181] on td "20" at bounding box center [207, 184] width 19 height 11
type input "20/08/25"
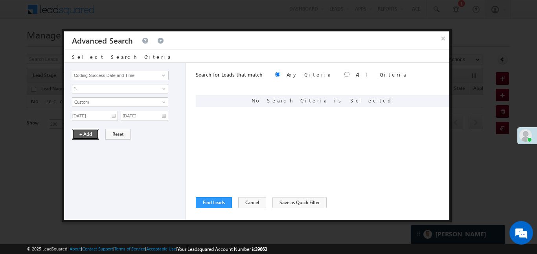
click at [85, 136] on button "+ Add" at bounding box center [85, 134] width 27 height 11
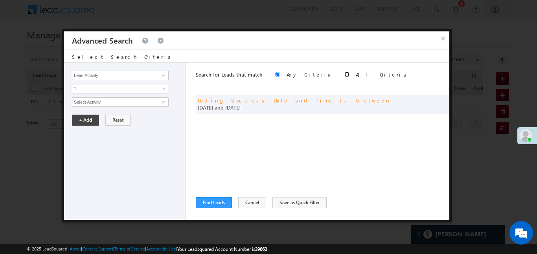
click at [344, 74] on input "radio" at bounding box center [346, 74] width 5 height 5
radio input "true"
click at [206, 204] on button "Find Leads" at bounding box center [214, 202] width 36 height 11
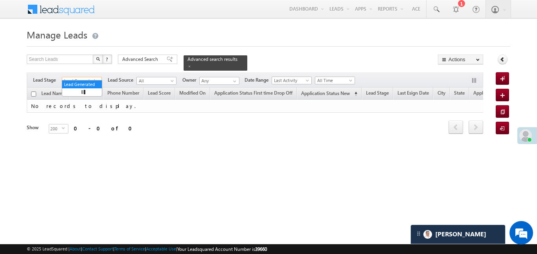
click at [84, 77] on span "Lead Generated" at bounding box center [80, 80] width 37 height 7
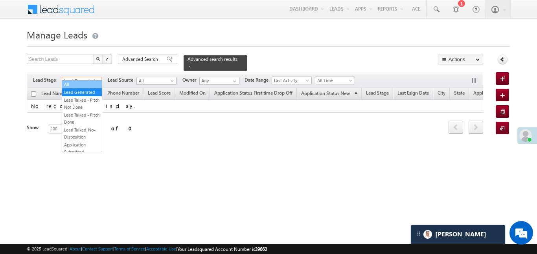
click at [83, 86] on link "All" at bounding box center [82, 84] width 40 height 7
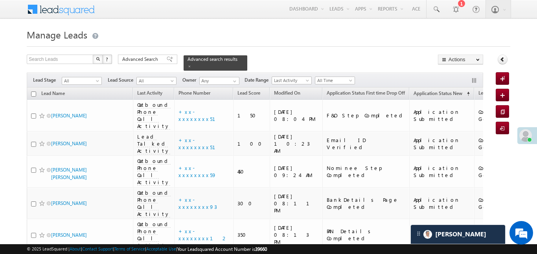
click at [157, 62] on span "Advanced Search" at bounding box center [141, 59] width 38 height 7
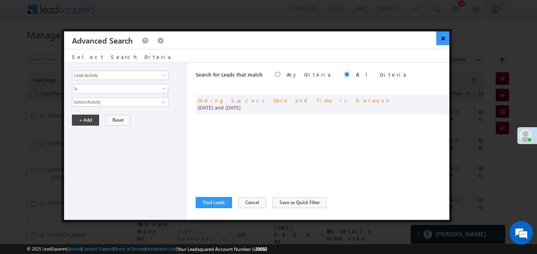
click at [441, 39] on button "×" at bounding box center [442, 38] width 13 height 14
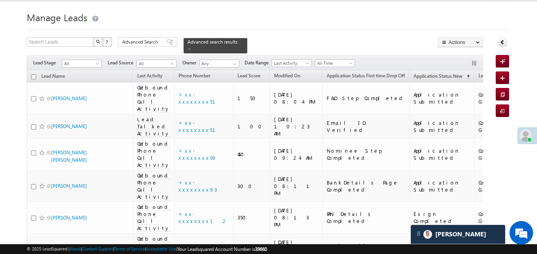
scroll to position [9, 0]
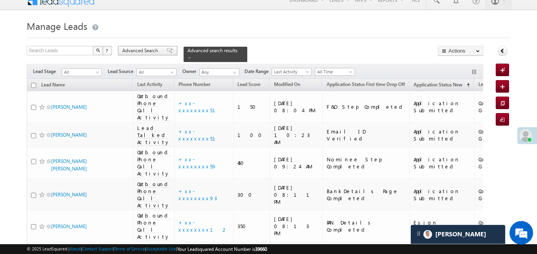
click at [141, 50] on span "Advanced Search" at bounding box center [141, 50] width 38 height 7
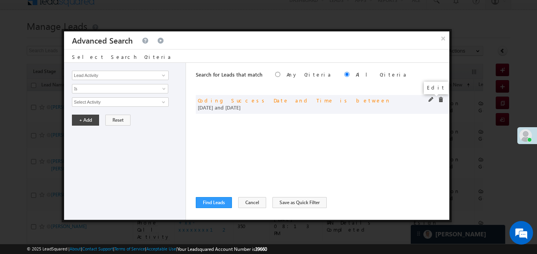
click at [428, 99] on span at bounding box center [431, 100] width 6 height 6
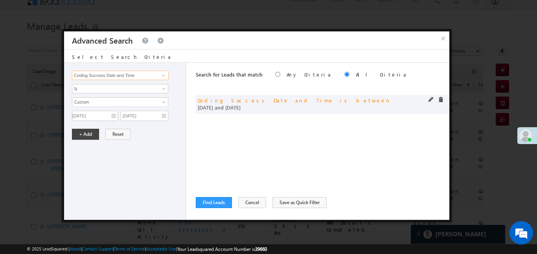
click at [155, 72] on input "Coding Success Date and Time" at bounding box center [120, 75] width 97 height 9
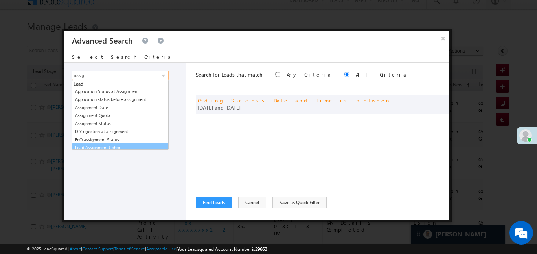
scroll to position [4, 0]
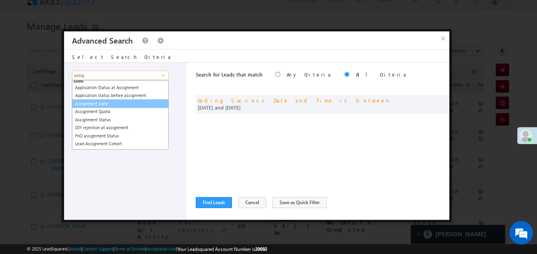
click at [101, 101] on link "Assignment Date" at bounding box center [120, 103] width 97 height 9
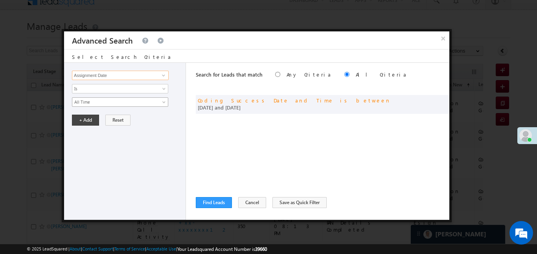
type input "Assignment Date"
click at [102, 102] on span "All Time" at bounding box center [114, 102] width 85 height 7
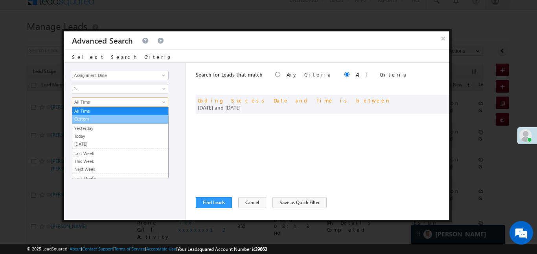
click at [89, 120] on link "Custom" at bounding box center [120, 119] width 96 height 7
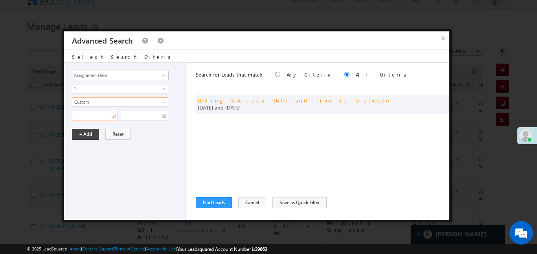
click at [88, 118] on input "text" at bounding box center [95, 116] width 46 height 10
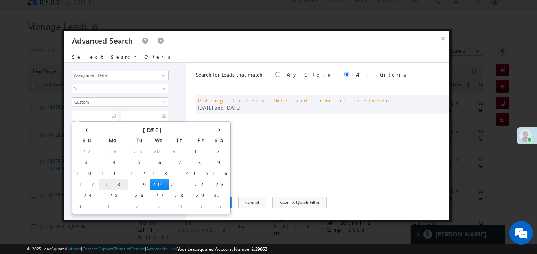
click at [99, 182] on td "18" at bounding box center [113, 184] width 29 height 11
type input "18/08/25"
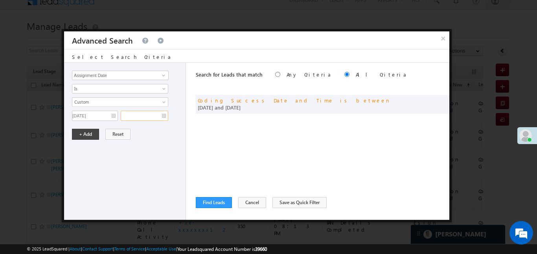
click at [142, 112] on input "text" at bounding box center [145, 116] width 48 height 10
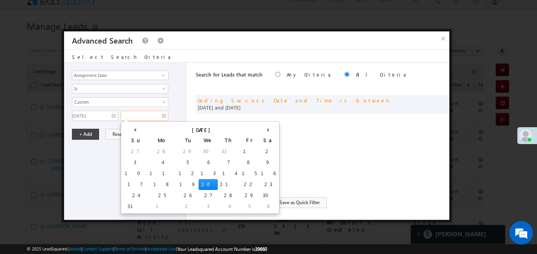
click at [198, 183] on td "20" at bounding box center [207, 184] width 19 height 11
type input "[DATE]"
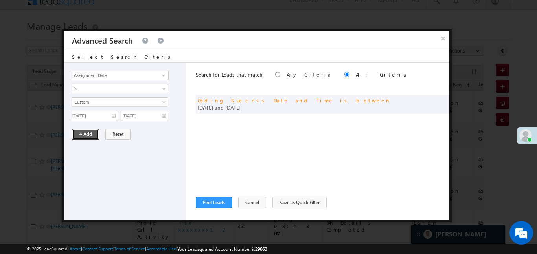
click at [90, 132] on button "+ Add" at bounding box center [85, 134] width 27 height 11
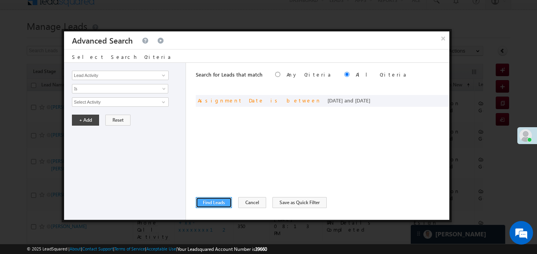
click at [224, 201] on button "Find Leads" at bounding box center [214, 202] width 36 height 11
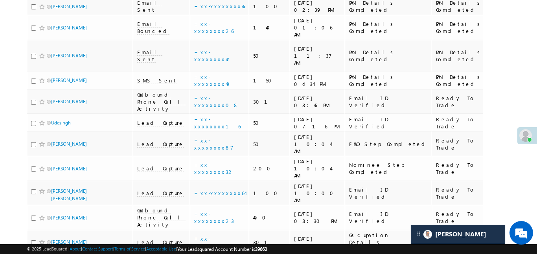
scroll to position [2002, 0]
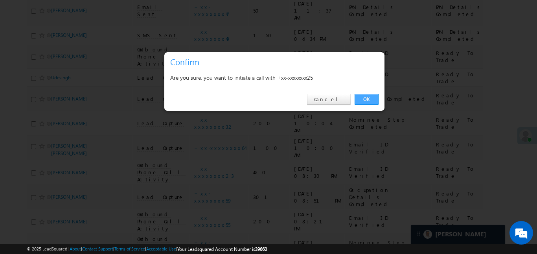
click at [366, 99] on link "OK" at bounding box center [366, 99] width 24 height 11
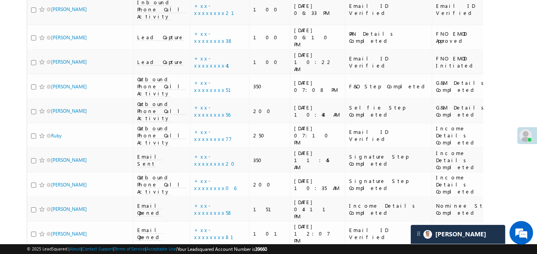
scroll to position [1568, 0]
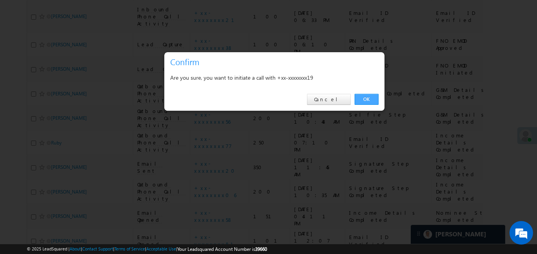
click at [364, 102] on link "OK" at bounding box center [366, 99] width 24 height 11
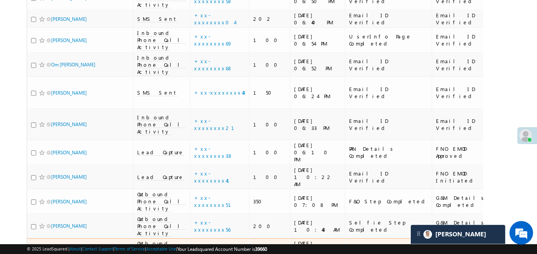
scroll to position [1455, 0]
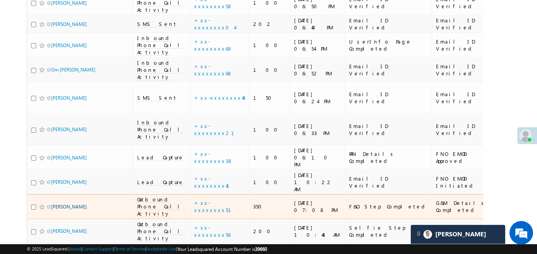
click at [72, 204] on link "Vinid Kumar" at bounding box center [69, 207] width 36 height 6
click at [71, 204] on link "Vinid Kumar" at bounding box center [69, 207] width 36 height 6
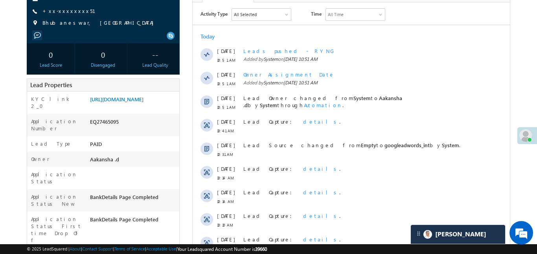
scroll to position [99, 0]
click at [63, 13] on link "+xx-xxxxxxxx51" at bounding box center [73, 11] width 62 height 7
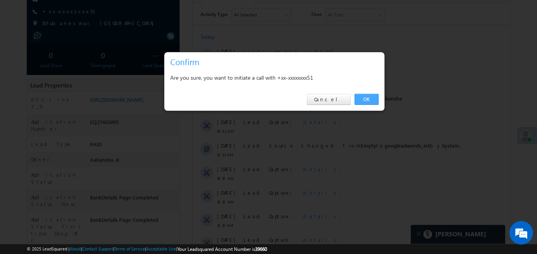
click at [369, 94] on link "OK" at bounding box center [366, 99] width 24 height 11
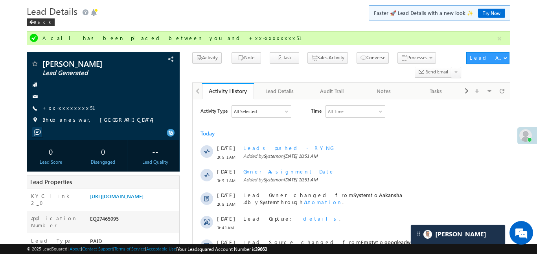
scroll to position [0, 0]
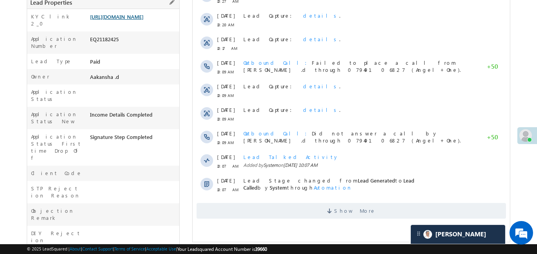
click at [117, 20] on link "[URL][DOMAIN_NAME]" at bounding box center [116, 16] width 53 height 7
click at [138, 20] on link "[URL][DOMAIN_NAME]" at bounding box center [116, 16] width 53 height 7
click at [137, 20] on link "[URL][DOMAIN_NAME]" at bounding box center [116, 16] width 53 height 7
click at [143, 20] on link "[URL][DOMAIN_NAME]" at bounding box center [116, 16] width 53 height 7
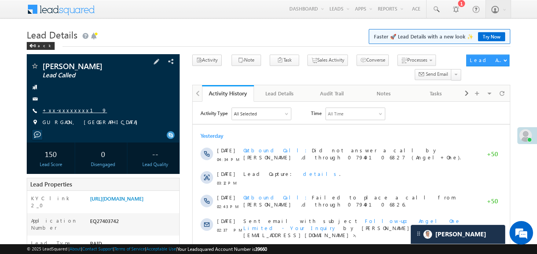
click at [70, 107] on link "+xx-xxxxxxxx19" at bounding box center [74, 110] width 64 height 7
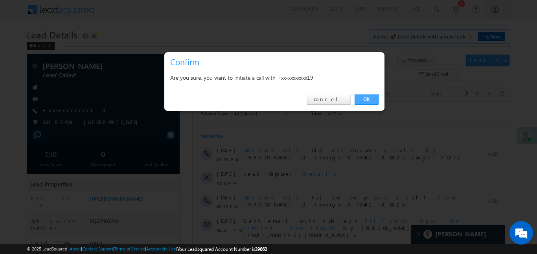
click at [367, 99] on link "OK" at bounding box center [366, 99] width 24 height 11
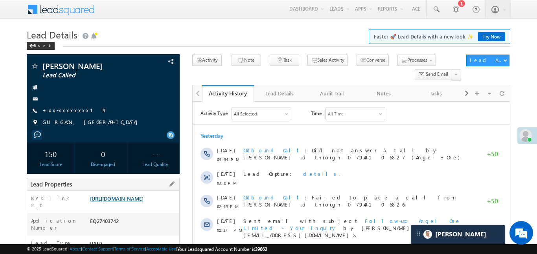
click at [143, 202] on link "https://angelbroking1-pk3em7sa.customui-test.leadsquared.com?leadId=56508cc0-37…" at bounding box center [116, 198] width 53 height 7
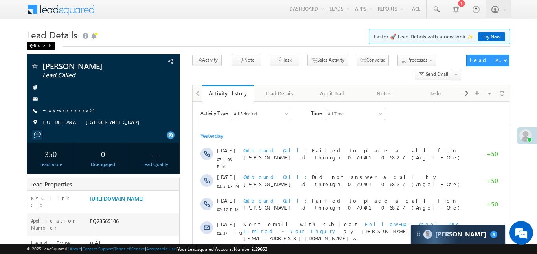
click at [38, 49] on div "Back" at bounding box center [41, 46] width 28 height 8
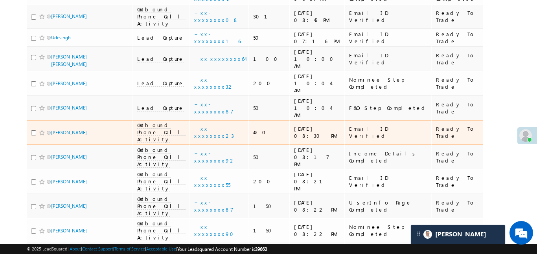
scroll to position [2044, 0]
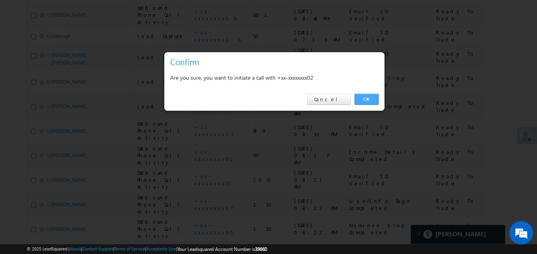
click at [369, 100] on link "OK" at bounding box center [366, 99] width 24 height 11
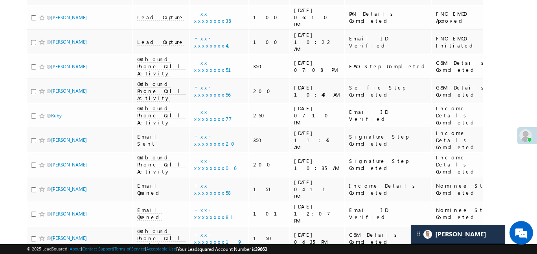
scroll to position [1529, 0]
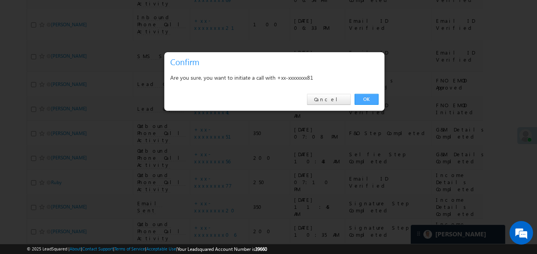
click at [367, 97] on link "OK" at bounding box center [366, 99] width 24 height 11
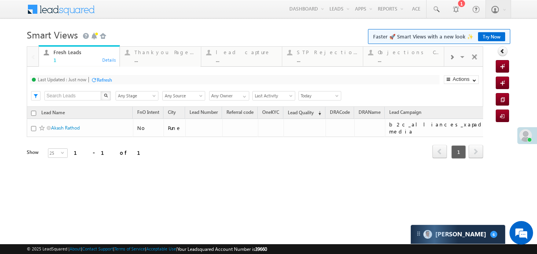
click at [454, 53] on div at bounding box center [451, 57] width 15 height 18
click at [410, 59] on div "..." at bounding box center [408, 60] width 61 height 6
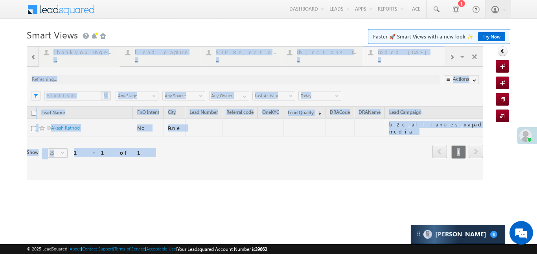
click at [410, 59] on div at bounding box center [255, 113] width 456 height 134
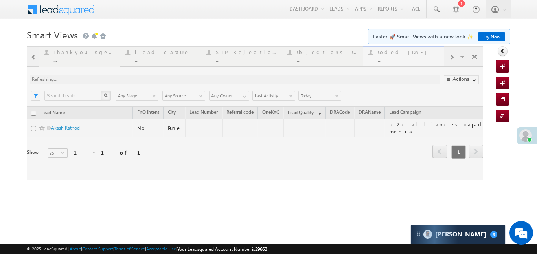
click at [410, 59] on div at bounding box center [255, 113] width 456 height 134
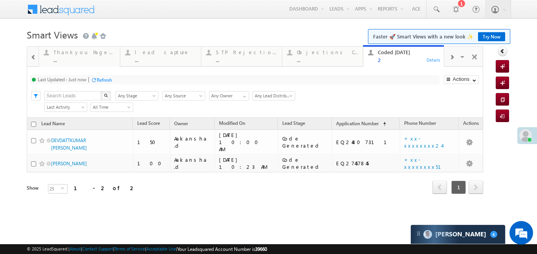
click at [36, 56] on span at bounding box center [34, 57] width 6 height 6
click at [36, 56] on div at bounding box center [32, 56] width 11 height 19
click at [80, 56] on div "Fresh Leads 1" at bounding box center [83, 55] width 61 height 15
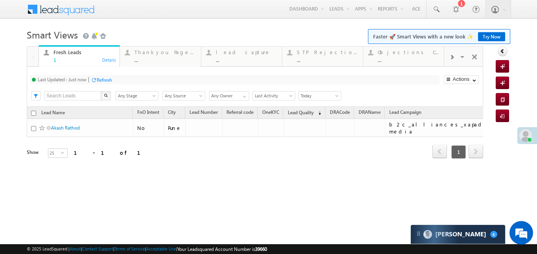
click at [449, 59] on span at bounding box center [451, 57] width 5 height 6
click at [412, 59] on div "..." at bounding box center [408, 60] width 61 height 6
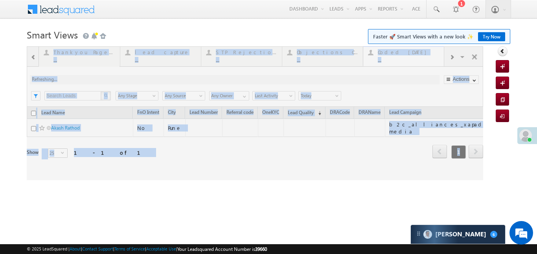
click at [411, 58] on div at bounding box center [255, 113] width 456 height 134
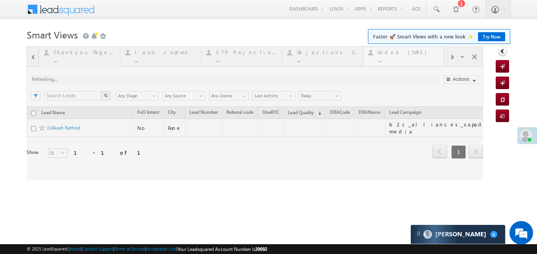
click at [411, 58] on div at bounding box center [255, 113] width 456 height 134
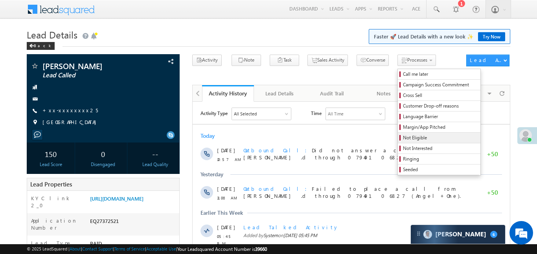
click at [403, 139] on span "Not Eligible" at bounding box center [440, 137] width 75 height 7
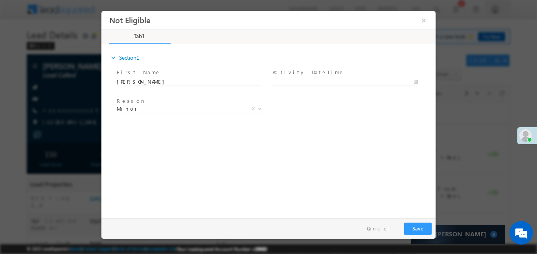
click at [314, 72] on span "Activity DateTime *" at bounding box center [344, 72] width 145 height 9
click at [315, 77] on span at bounding box center [348, 81] width 152 height 9
type input "20/08/25 11:07 AM"
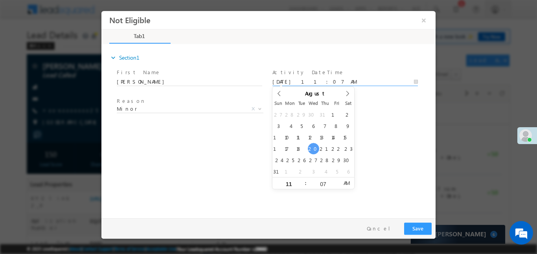
click at [315, 81] on input "20/08/25 11:07 AM" at bounding box center [344, 82] width 145 height 8
click at [420, 227] on button "Save" at bounding box center [418, 228] width 28 height 12
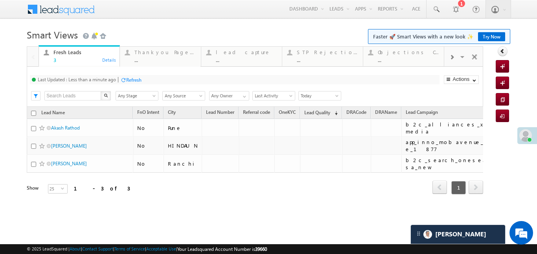
click at [455, 59] on div at bounding box center [451, 57] width 15 height 18
click at [418, 58] on div "..." at bounding box center [408, 60] width 61 height 6
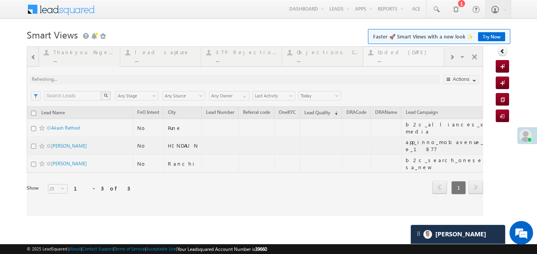
click at [418, 58] on div at bounding box center [255, 131] width 456 height 170
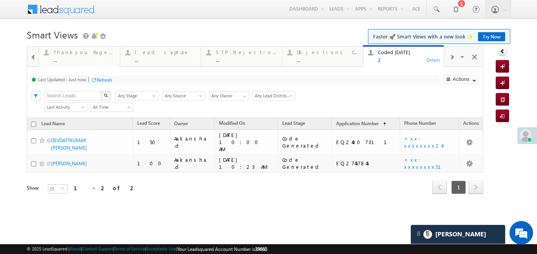
click at [34, 53] on div at bounding box center [33, 57] width 10 height 18
click at [69, 62] on div "3" at bounding box center [83, 60] width 61 height 6
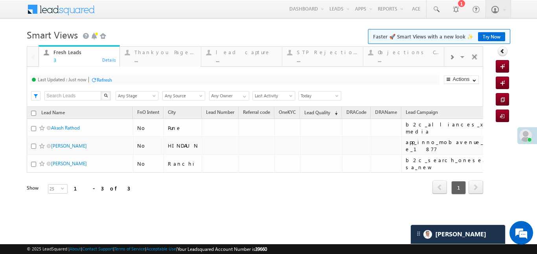
click at [69, 62] on div "3" at bounding box center [83, 60] width 61 height 6
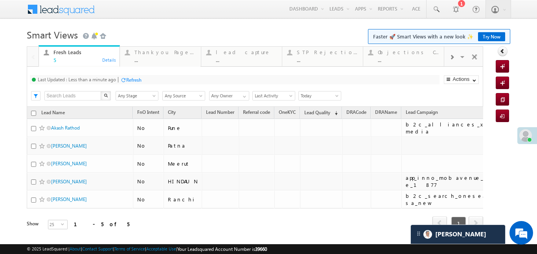
click at [454, 51] on div at bounding box center [451, 57] width 15 height 18
click at [409, 57] on div "2" at bounding box center [408, 60] width 61 height 6
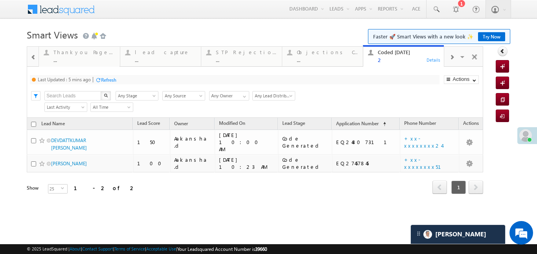
click at [409, 57] on div "2" at bounding box center [408, 60] width 61 height 6
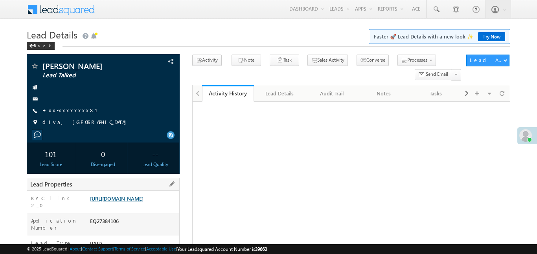
scroll to position [56, 0]
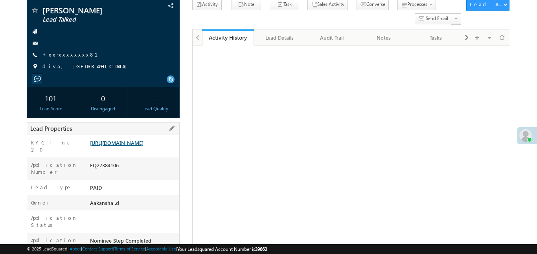
click at [143, 146] on link "https://angelbroking1-pk3em7sa.customui-test.leadsquared.com?leadId=cdb8b657-85…" at bounding box center [116, 142] width 53 height 7
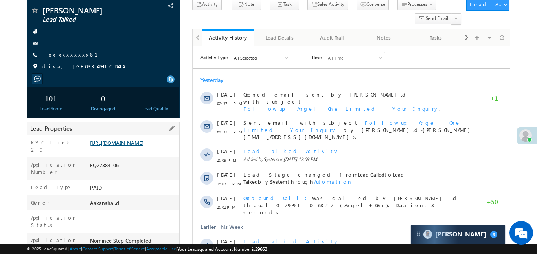
scroll to position [0, 0]
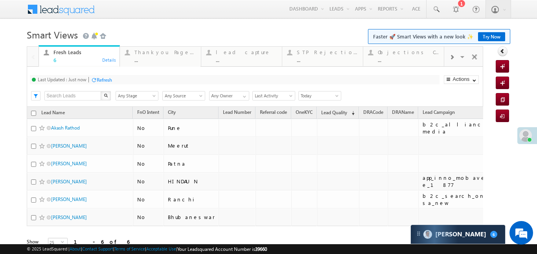
click at [447, 57] on div at bounding box center [451, 57] width 15 height 18
click at [399, 55] on div "Coded Today" at bounding box center [408, 52] width 61 height 6
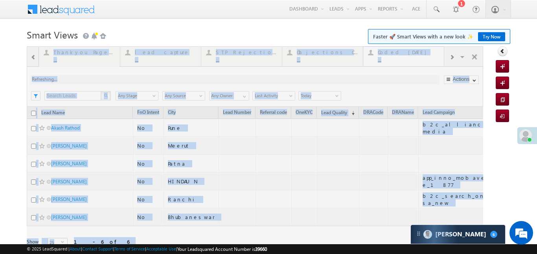
click at [399, 55] on div at bounding box center [255, 158] width 456 height 224
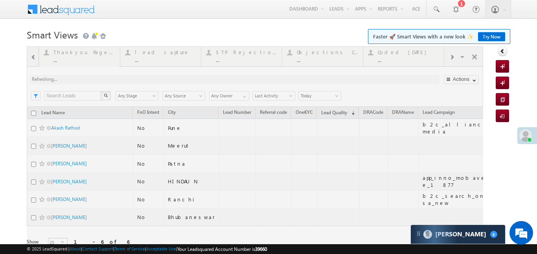
drag, startPoint x: 399, startPoint y: 55, endPoint x: 403, endPoint y: 19, distance: 36.0
click at [399, 54] on div at bounding box center [255, 158] width 456 height 224
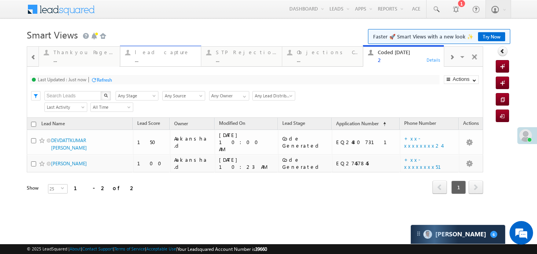
click at [149, 62] on div "..." at bounding box center [165, 60] width 61 height 6
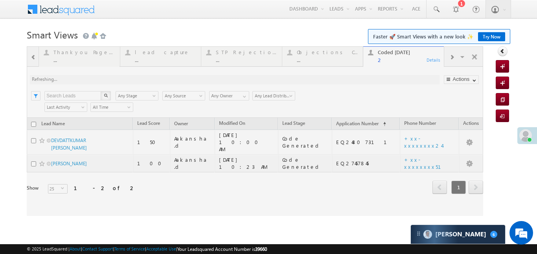
click at [149, 61] on div at bounding box center [255, 131] width 456 height 170
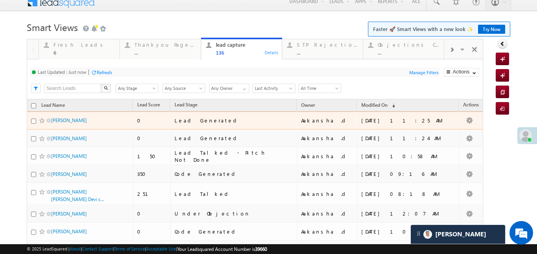
scroll to position [8, 0]
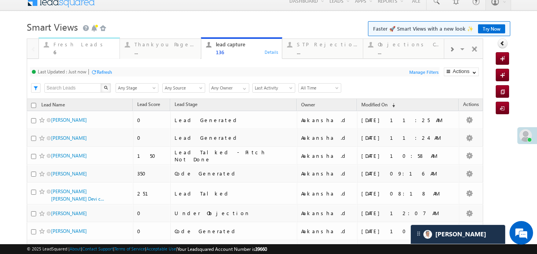
click at [65, 51] on div "6" at bounding box center [83, 52] width 61 height 6
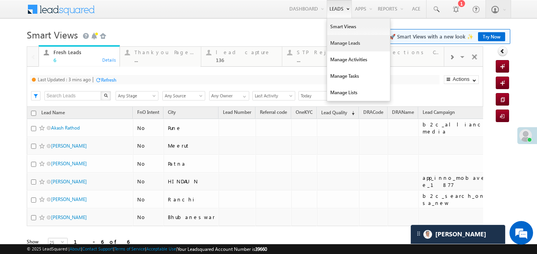
click at [338, 46] on link "Manage Leads" at bounding box center [358, 43] width 63 height 17
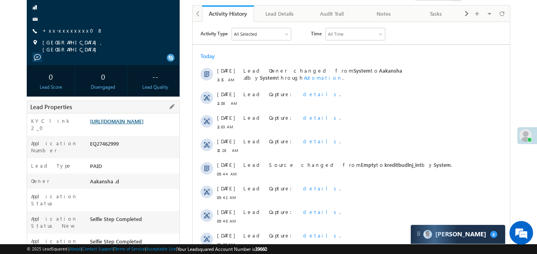
scroll to position [82, 0]
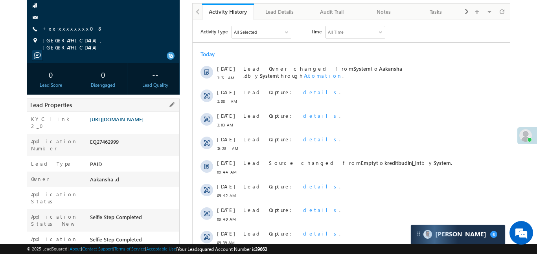
click at [143, 116] on link "[URL][DOMAIN_NAME]" at bounding box center [116, 119] width 53 height 7
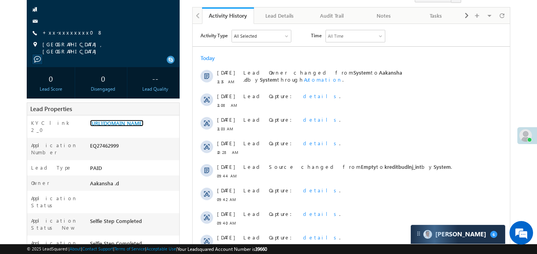
scroll to position [0, 0]
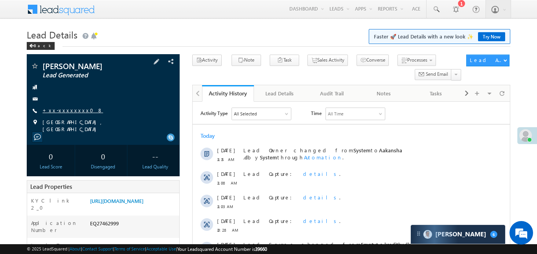
click at [69, 108] on link "+xx-xxxxxxxx08" at bounding box center [72, 110] width 61 height 7
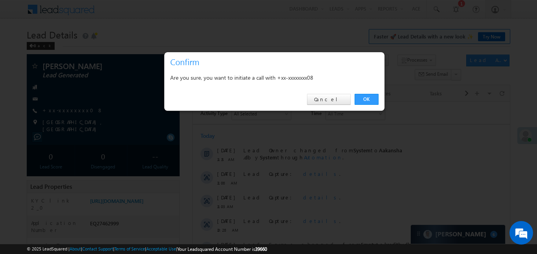
click at [368, 101] on link "OK" at bounding box center [366, 99] width 24 height 11
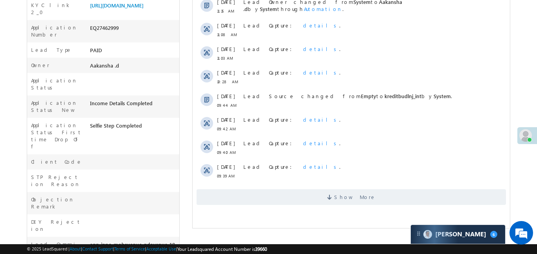
scroll to position [212, 0]
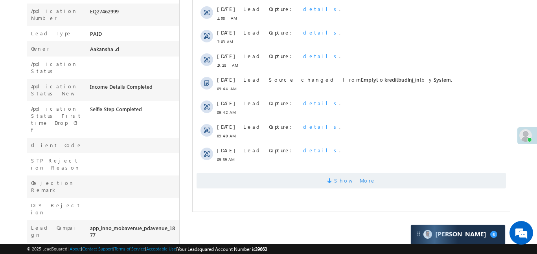
click at [319, 176] on span "Show More" at bounding box center [350, 181] width 309 height 16
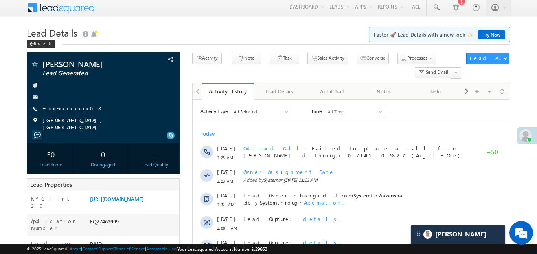
scroll to position [0, 0]
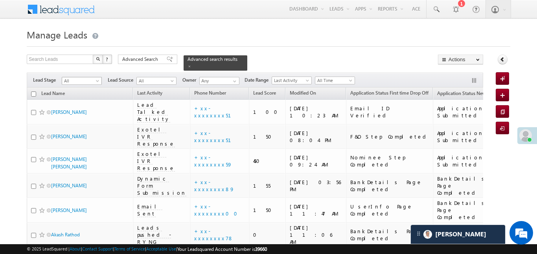
click at [92, 77] on span "All" at bounding box center [80, 80] width 37 height 7
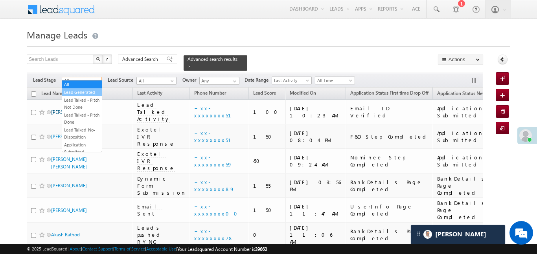
click at [84, 95] on link "Lead Generated" at bounding box center [82, 92] width 40 height 7
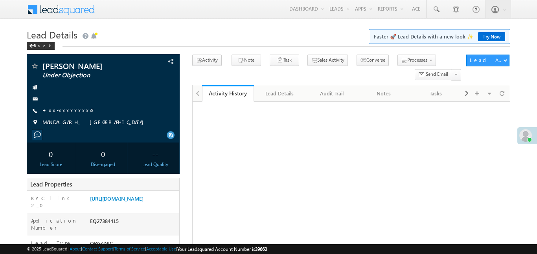
scroll to position [86, 0]
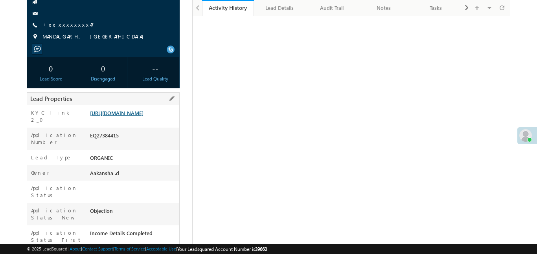
click at [140, 116] on link "[URL][DOMAIN_NAME]" at bounding box center [116, 113] width 53 height 7
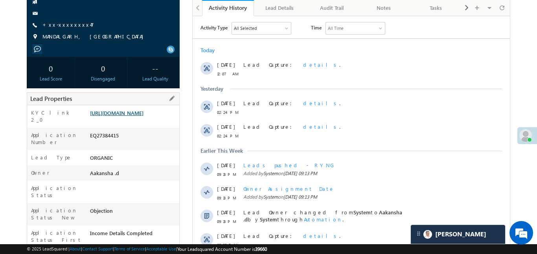
scroll to position [0, 0]
click at [66, 26] on link "+xx-xxxxxxxx47" at bounding box center [67, 24] width 51 height 7
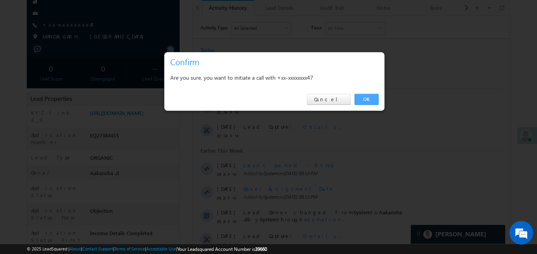
drag, startPoint x: 359, startPoint y: 100, endPoint x: 169, endPoint y: 83, distance: 191.3
click at [359, 100] on link "OK" at bounding box center [366, 99] width 24 height 11
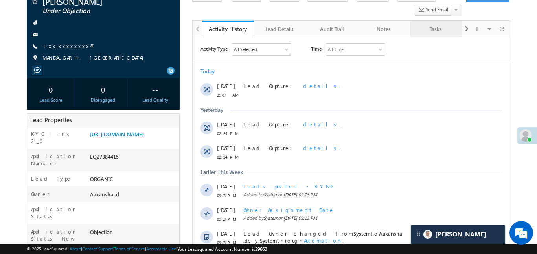
scroll to position [107, 0]
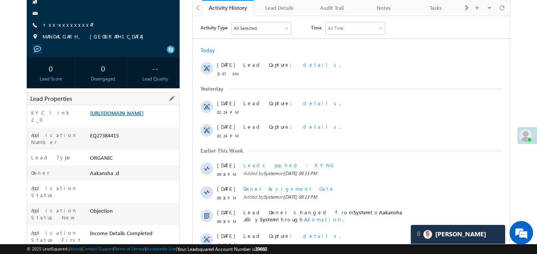
click at [143, 116] on link "https://angelbroking1-pk3em7sa.customui-test.leadsquared.com?leadId=7effa8ea-b6…" at bounding box center [116, 113] width 53 height 7
click at [134, 116] on link "https://angelbroking1-pk3em7sa.customui-test.leadsquared.com?leadId=7effa8ea-b6…" at bounding box center [116, 113] width 53 height 7
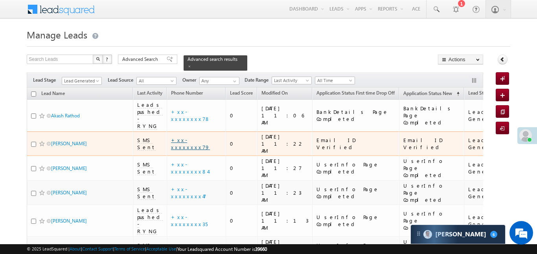
click at [202, 137] on link "+xx-xxxxxxxx79" at bounding box center [190, 144] width 39 height 14
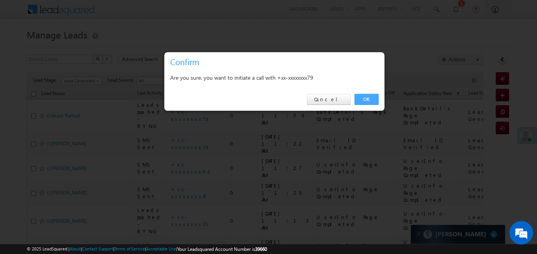
click at [371, 99] on link "OK" at bounding box center [366, 99] width 24 height 11
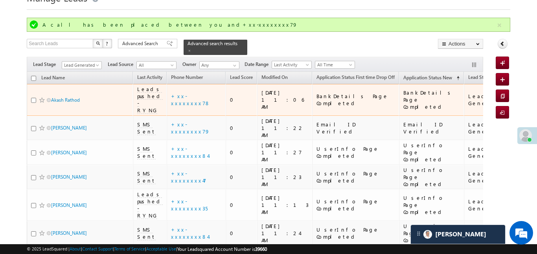
scroll to position [37, 0]
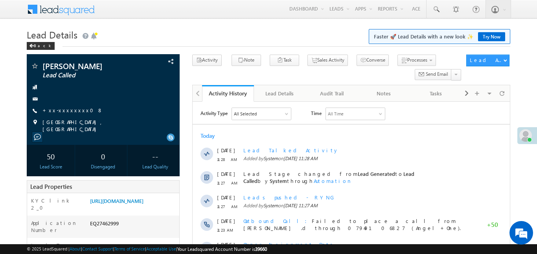
scroll to position [112, 0]
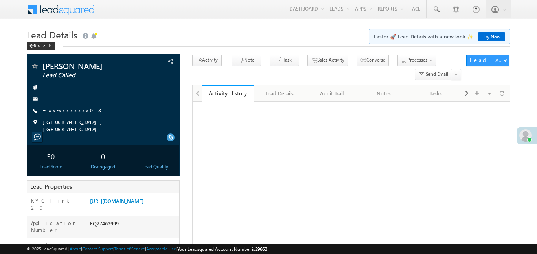
click at [132, 198] on link "[URL][DOMAIN_NAME]" at bounding box center [116, 201] width 53 height 7
